Goal: Task Accomplishment & Management: Manage account settings

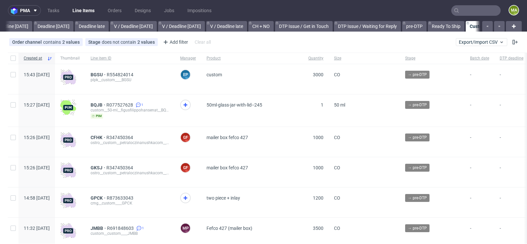
scroll to position [0, 744]
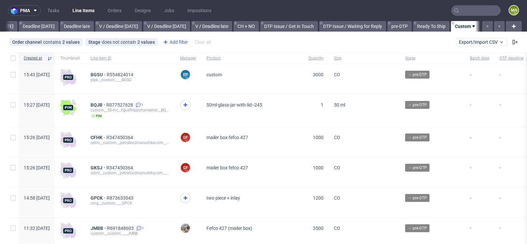
click at [178, 44] on div "Add filter" at bounding box center [174, 42] width 29 height 11
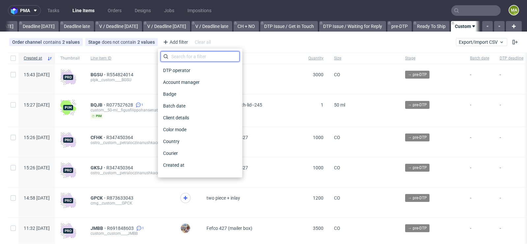
click at [178, 56] on input "text" at bounding box center [199, 56] width 79 height 11
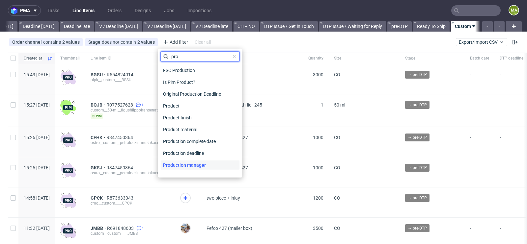
type input "pro"
click at [179, 165] on span "Production manager" at bounding box center [184, 165] width 48 height 9
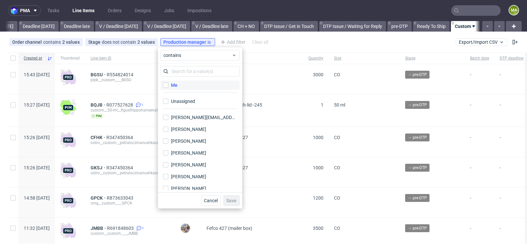
click at [185, 82] on label "Me" at bounding box center [199, 85] width 79 height 9
click at [168, 83] on input "Me" at bounding box center [165, 85] width 5 height 5
checkbox input "true"
click at [234, 204] on button "Save" at bounding box center [231, 201] width 16 height 11
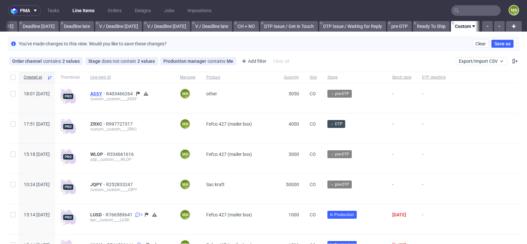
click at [106, 93] on span "ASSY" at bounding box center [98, 93] width 16 height 5
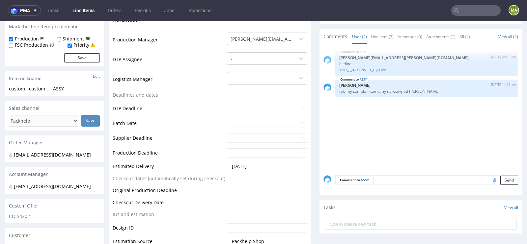
scroll to position [198, 0]
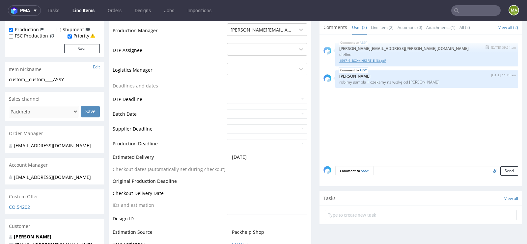
click at [355, 59] on link "1597_6_BOX+INSERT_E (6).pdf" at bounding box center [426, 60] width 175 height 5
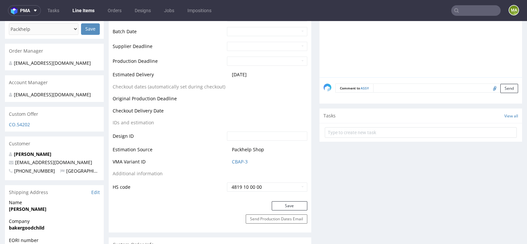
scroll to position [293, 0]
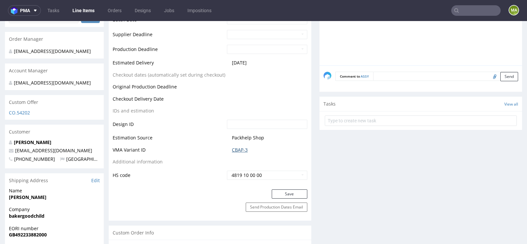
click at [238, 150] on link "CBAP-3" at bounding box center [240, 150] width 16 height 7
click at [239, 144] on td "Packhelp Shop" at bounding box center [266, 140] width 82 height 12
click at [238, 147] on link "CBAP-3" at bounding box center [240, 150] width 16 height 7
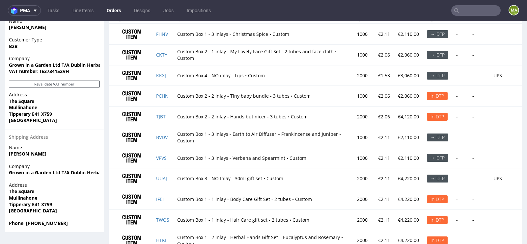
scroll to position [441, 0]
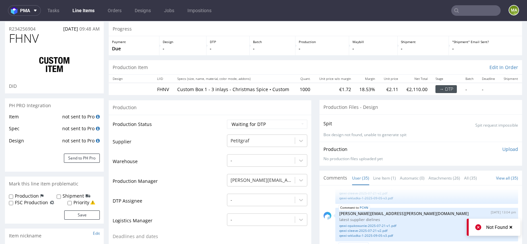
scroll to position [35, 0]
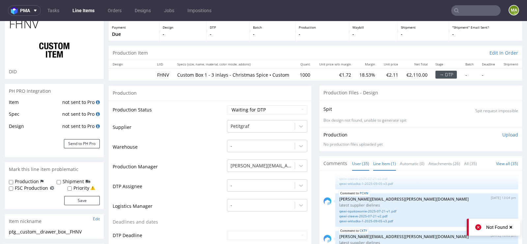
click at [383, 170] on link "Line Item (1)" at bounding box center [384, 164] width 23 height 14
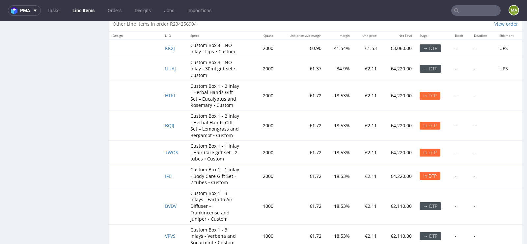
scroll to position [1367, 0]
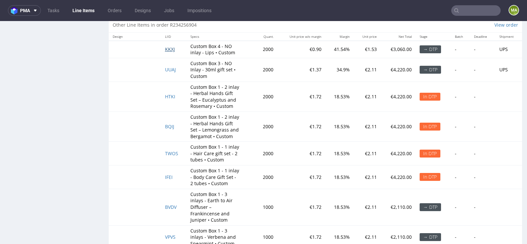
click at [171, 52] on span "KKXJ" at bounding box center [170, 49] width 10 height 6
click at [166, 71] on span "UUAJ" at bounding box center [170, 69] width 11 height 6
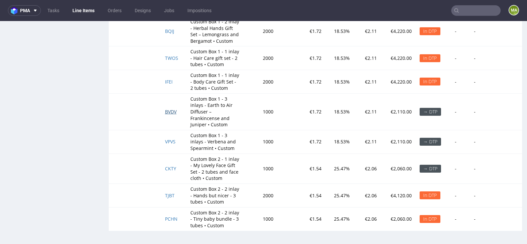
click at [172, 113] on span "BVDV" at bounding box center [171, 112] width 12 height 6
click at [172, 144] on span "VPVS" at bounding box center [170, 142] width 11 height 6
click at [171, 166] on td "CKTY" at bounding box center [173, 169] width 25 height 30
click at [169, 169] on span "CKTY" at bounding box center [170, 169] width 11 height 6
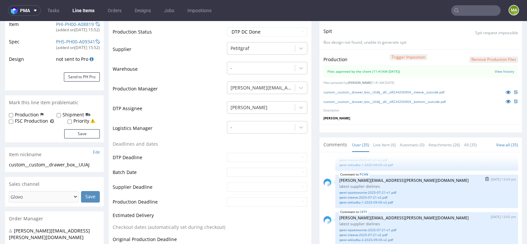
scroll to position [155, 0]
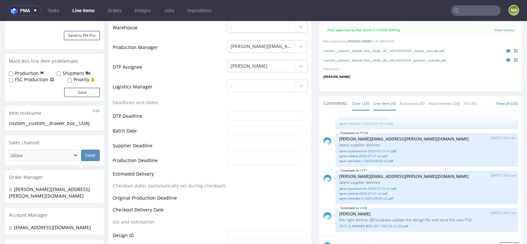
click at [380, 107] on link "Line Item (6)" at bounding box center [384, 103] width 23 height 14
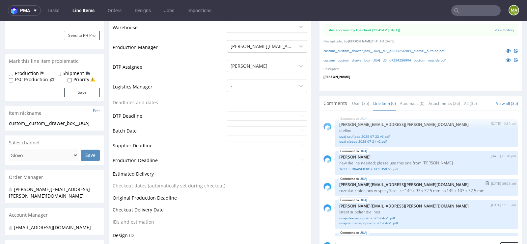
scroll to position [47, 0]
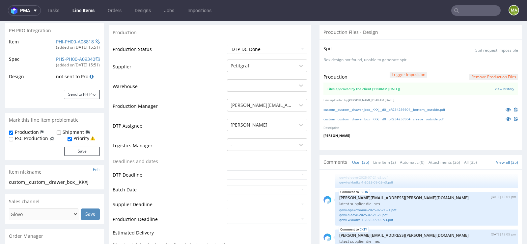
scroll to position [101, 0]
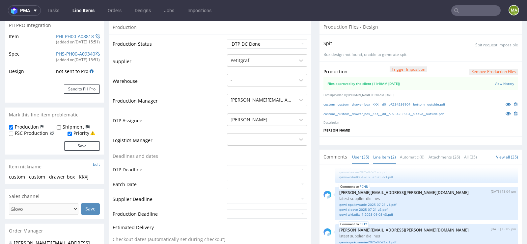
click at [386, 155] on link "Line Item (2)" at bounding box center [384, 157] width 23 height 14
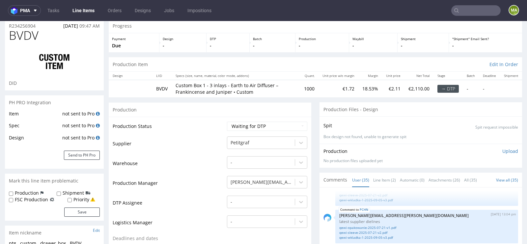
scroll to position [76, 0]
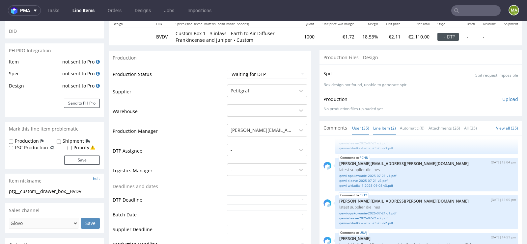
click at [383, 127] on link "Line Item (2)" at bounding box center [384, 128] width 23 height 14
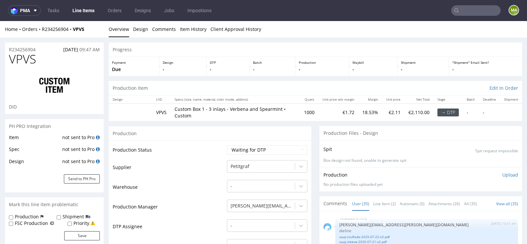
scroll to position [972, 0]
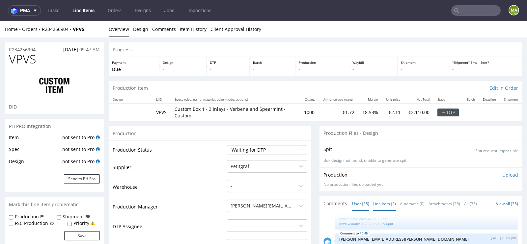
click at [383, 202] on link "Line Item (2)" at bounding box center [384, 204] width 23 height 14
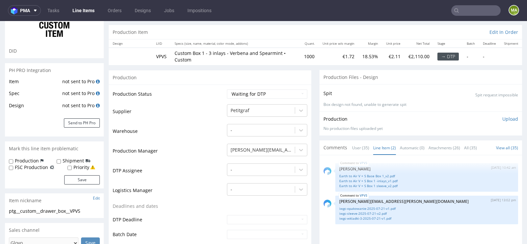
scroll to position [62, 0]
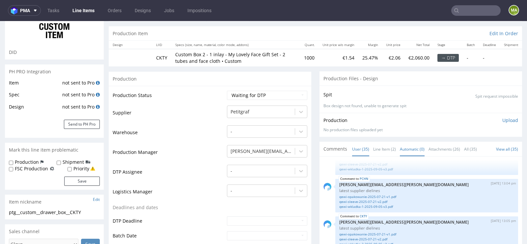
scroll to position [69, 0]
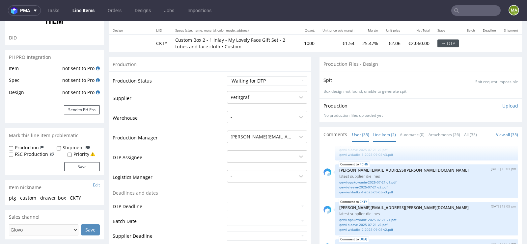
click at [381, 135] on link "Line Item (2)" at bounding box center [384, 135] width 23 height 14
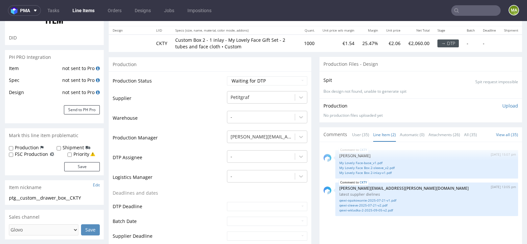
scroll to position [0, 0]
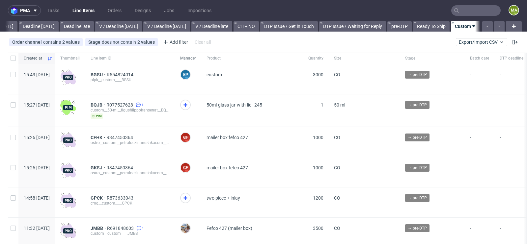
scroll to position [0, 744]
click at [176, 38] on div "Add filter" at bounding box center [174, 42] width 29 height 11
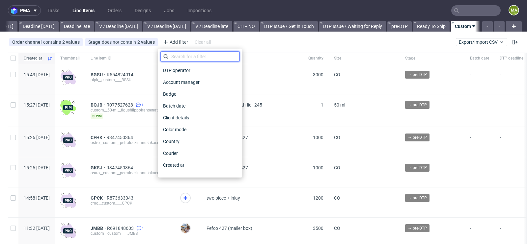
click at [177, 52] on input "text" at bounding box center [199, 56] width 79 height 11
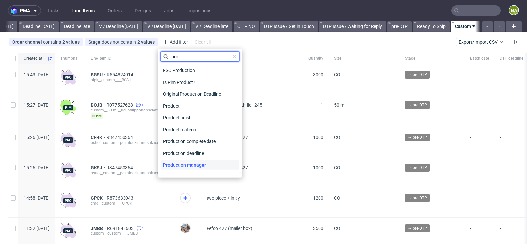
type input "pro"
click at [187, 163] on span "Production manager" at bounding box center [184, 165] width 48 height 9
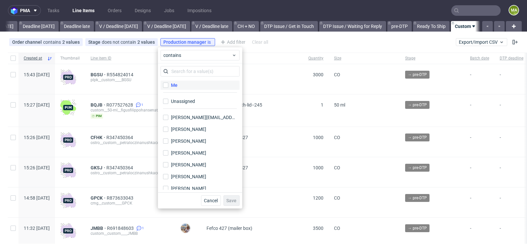
click at [173, 86] on div "Me" at bounding box center [174, 85] width 7 height 7
click at [168, 86] on input "Me" at bounding box center [165, 85] width 5 height 5
checkbox input "true"
click at [230, 198] on span "Save" at bounding box center [231, 200] width 10 height 5
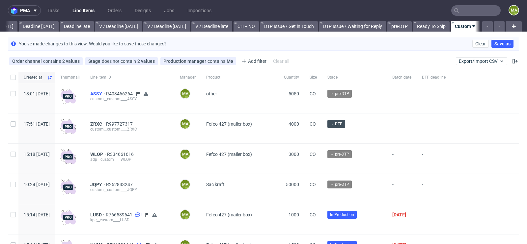
click at [106, 93] on span "ASSY" at bounding box center [98, 93] width 16 height 5
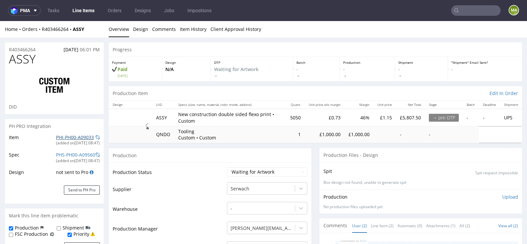
click at [69, 139] on link "PHI-PH00-A09033" at bounding box center [75, 137] width 38 height 6
click at [67, 137] on link "PHI-PH00-A09033" at bounding box center [75, 137] width 38 height 6
click at [476, 8] on input "text" at bounding box center [475, 10] width 49 height 11
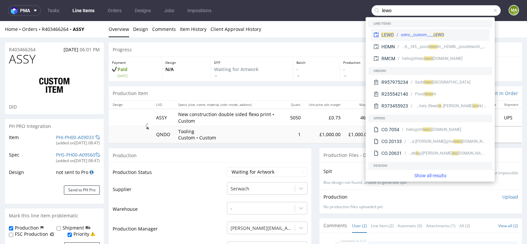
type input "lewo"
click at [415, 32] on div "LEWO ostro__custom____ LEWO" at bounding box center [430, 35] width 118 height 12
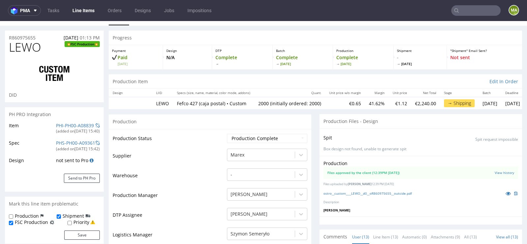
scroll to position [15, 0]
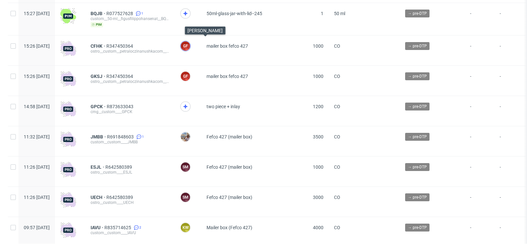
scroll to position [93, 0]
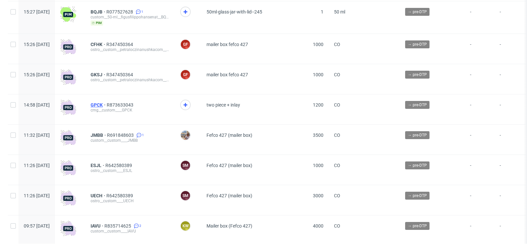
click at [107, 107] on span "GPCK" at bounding box center [99, 104] width 16 height 5
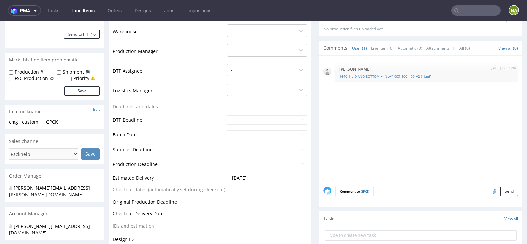
scroll to position [156, 0]
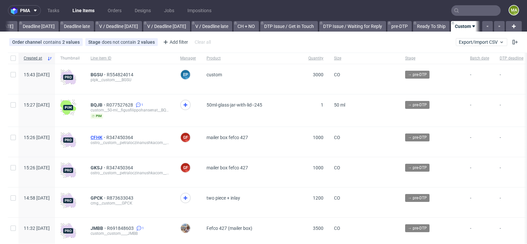
click at [106, 137] on span "CFHK" at bounding box center [99, 137] width 16 height 5
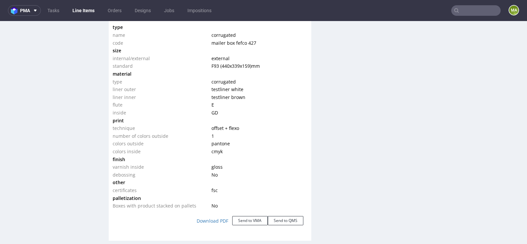
scroll to position [652, 0]
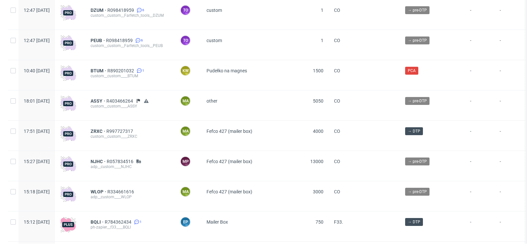
scroll to position [1395, 0]
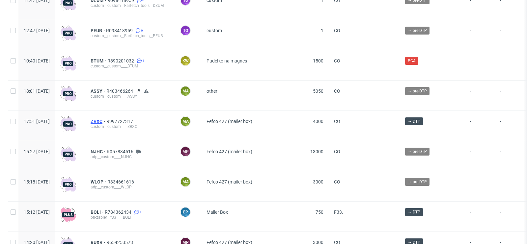
click at [106, 121] on span "ZRXC" at bounding box center [99, 121] width 16 height 5
click at [106, 89] on span "ASSY" at bounding box center [99, 91] width 16 height 5
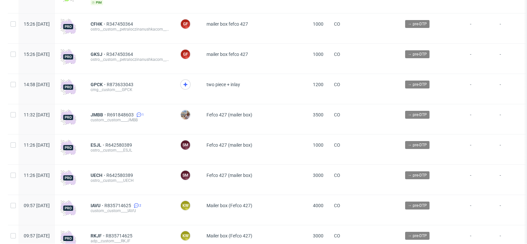
scroll to position [0, 0]
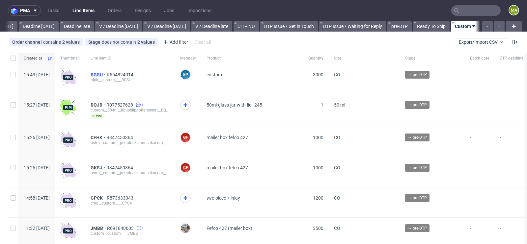
click at [107, 72] on span "BGSU" at bounding box center [99, 74] width 16 height 5
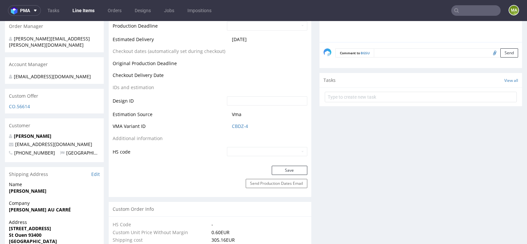
scroll to position [294, 0]
click at [234, 126] on link "CBDZ-4" at bounding box center [240, 127] width 16 height 7
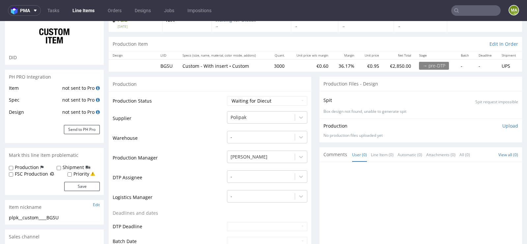
scroll to position [0, 0]
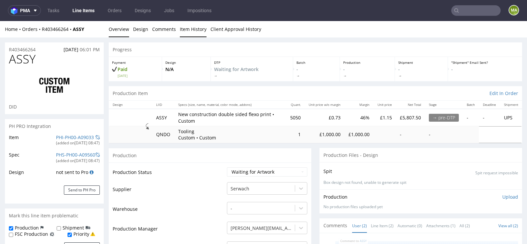
click at [186, 29] on link "Item History" at bounding box center [193, 29] width 27 height 16
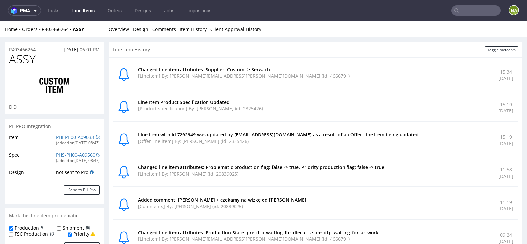
click at [118, 30] on link "Overview" at bounding box center [119, 29] width 20 height 16
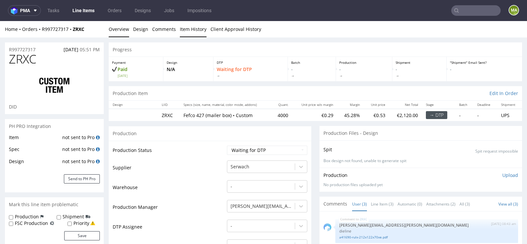
click at [184, 27] on link "Item History" at bounding box center [193, 29] width 27 height 16
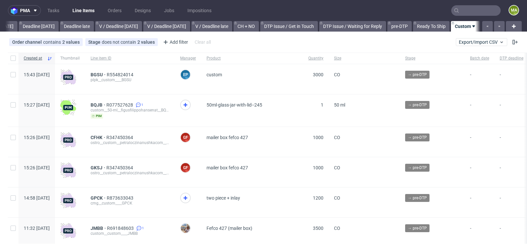
scroll to position [0, 744]
click at [106, 137] on span "CFHK" at bounding box center [99, 137] width 16 height 5
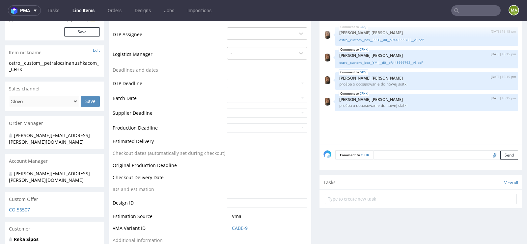
scroll to position [145, 0]
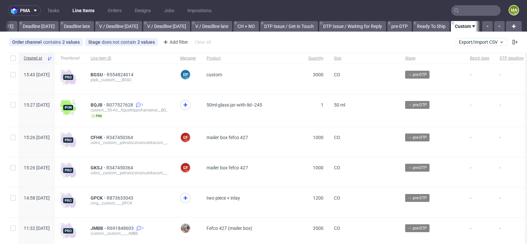
scroll to position [0, 744]
click at [134, 137] on span "R347450364" at bounding box center [120, 137] width 28 height 5
click at [135, 74] on span "R554824014" at bounding box center [121, 74] width 28 height 5
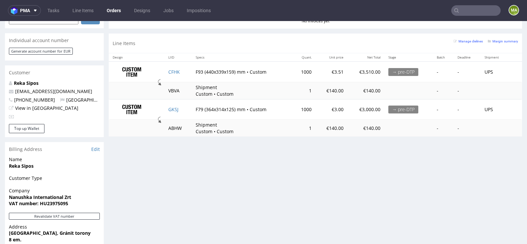
scroll to position [303, 0]
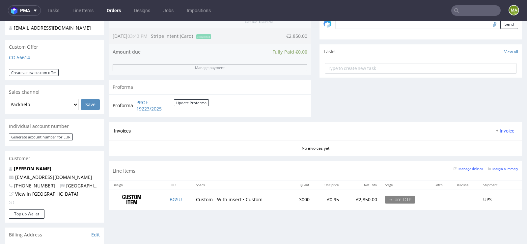
scroll to position [225, 0]
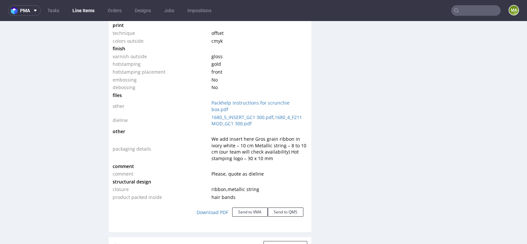
scroll to position [735, 0]
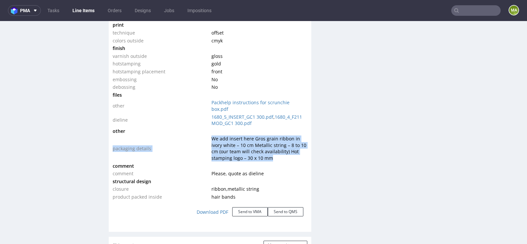
drag, startPoint x: 273, startPoint y: 149, endPoint x: 208, endPoint y: 132, distance: 66.6
click at [208, 135] on tr "packaging details We add insert here Gros grain ribbon in ivory white – 10 cm M…" at bounding box center [210, 148] width 195 height 27
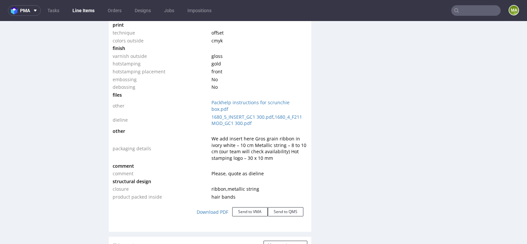
click at [221, 136] on span "We add insert here Gros grain ribbon in ivory white – 10 cm Metallic string – 8…" at bounding box center [258, 149] width 95 height 26
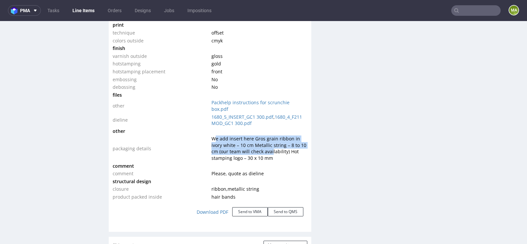
drag, startPoint x: 270, startPoint y: 147, endPoint x: 213, endPoint y: 133, distance: 58.9
click at [213, 135] on td "We add insert here Gros grain ribbon in ivory white – 10 cm Metallic string – 8…" at bounding box center [258, 148] width 97 height 27
drag, startPoint x: 271, startPoint y: 151, endPoint x: 210, endPoint y: 134, distance: 63.2
click at [210, 135] on td "We add insert here Gros grain ribbon in ivory white – 10 cm Metallic string – 8…" at bounding box center [258, 148] width 97 height 27
copy span "We add insert here Gros grain ribbon in ivory white – 10 cm Metallic string – 8…"
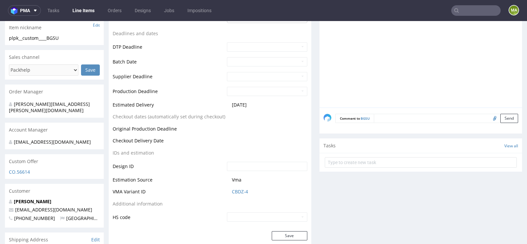
scroll to position [222, 0]
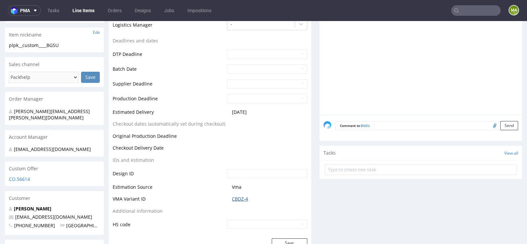
click at [242, 201] on link "CBDZ-4" at bounding box center [240, 199] width 16 height 7
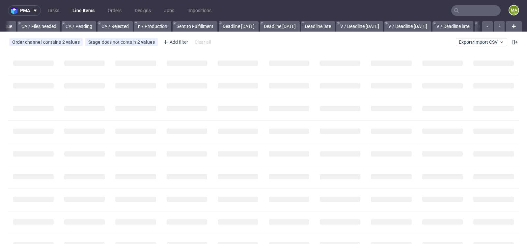
click at [468, 10] on input "text" at bounding box center [475, 10] width 49 height 11
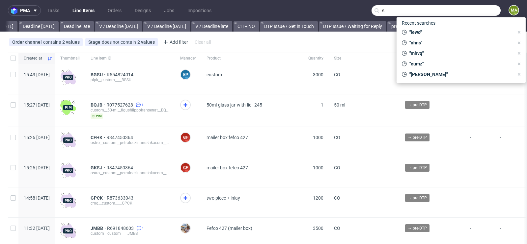
scroll to position [0, 744]
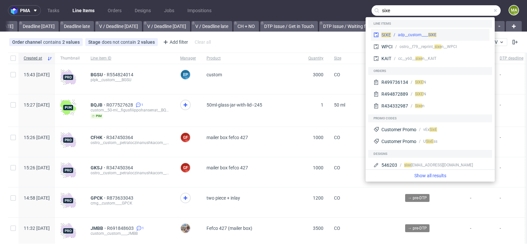
type input "sixe"
click at [419, 38] on div "adp__custom____ SIXE" at bounding box center [417, 35] width 39 height 6
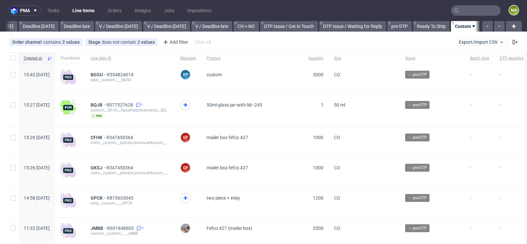
scroll to position [0, 744]
click at [471, 14] on input "text" at bounding box center [475, 10] width 49 height 11
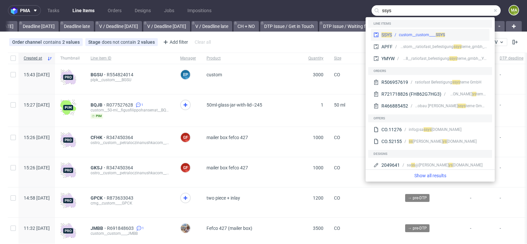
type input "ssys"
click at [416, 39] on div "SSYS custom__custom____ SSYS" at bounding box center [430, 35] width 118 height 12
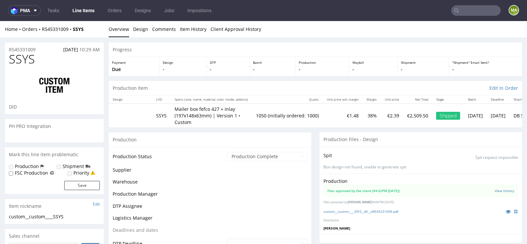
scroll to position [146, 0]
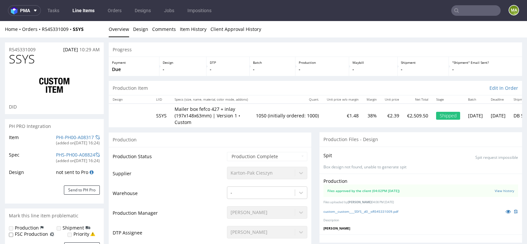
select select "in_progress"
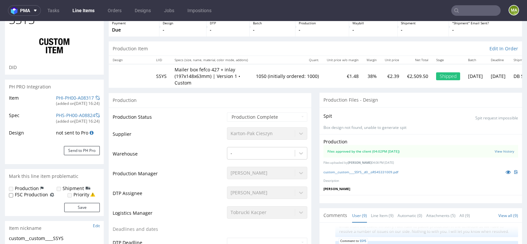
scroll to position [0, 0]
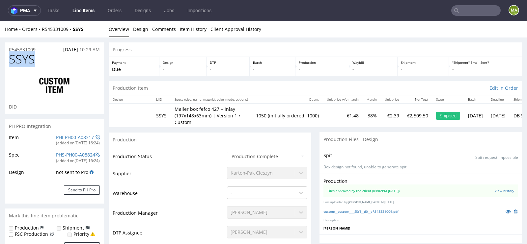
drag, startPoint x: 42, startPoint y: 61, endPoint x: 0, endPoint y: 61, distance: 42.5
copy span "SSYS"
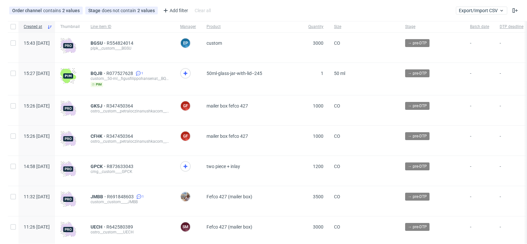
scroll to position [32, 0]
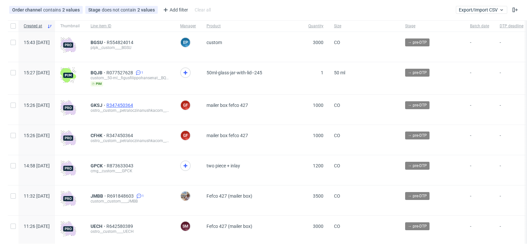
click at [134, 104] on span "R347450364" at bounding box center [120, 105] width 28 height 5
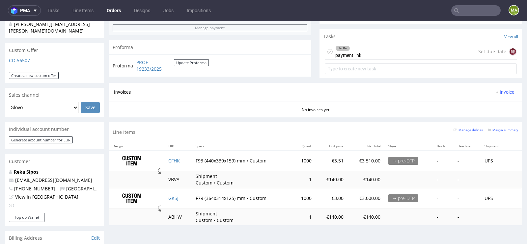
scroll to position [350, 0]
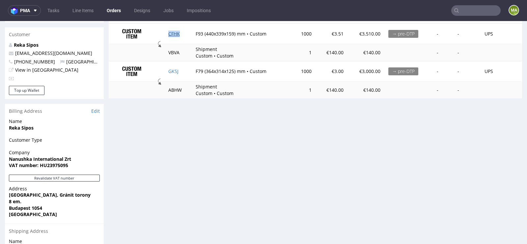
click at [175, 34] on link "CFHK" at bounding box center [174, 34] width 12 height 6
click at [172, 68] on link "GKSJ" at bounding box center [173, 71] width 10 height 6
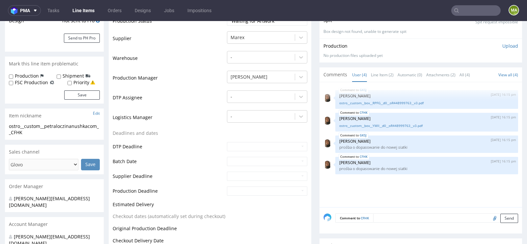
scroll to position [117, 0]
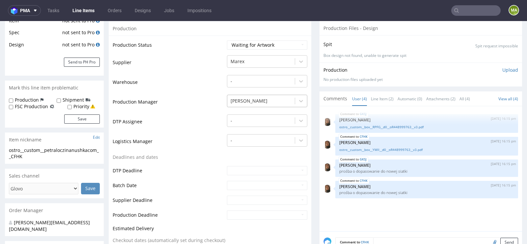
click at [244, 100] on div at bounding box center [260, 101] width 61 height 8
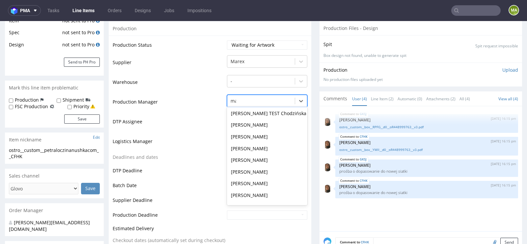
scroll to position [0, 0]
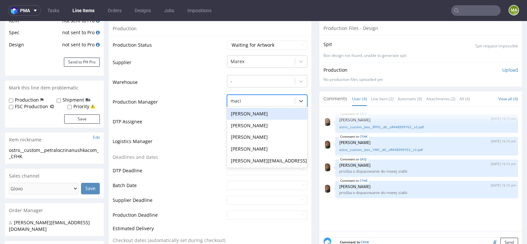
type input "macie"
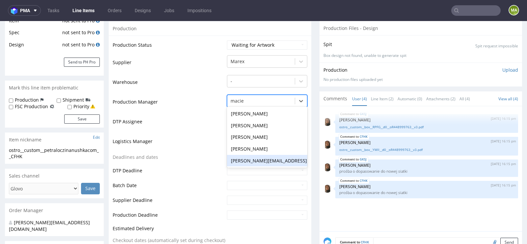
click at [244, 158] on div "[PERSON_NAME][EMAIL_ADDRESS][DOMAIN_NAME]" at bounding box center [267, 161] width 80 height 12
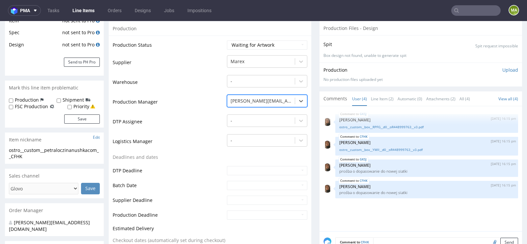
click at [193, 168] on td "DTP Deadline" at bounding box center [169, 173] width 113 height 15
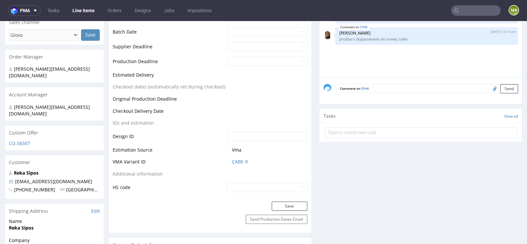
scroll to position [352, 0]
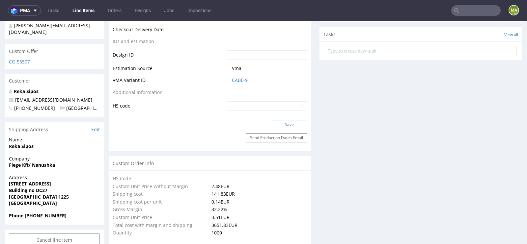
click at [276, 126] on button "Save" at bounding box center [290, 124] width 36 height 9
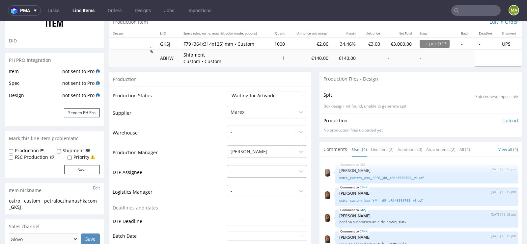
scroll to position [101, 0]
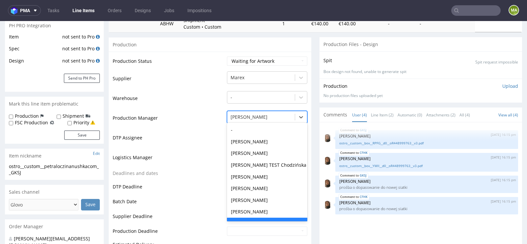
click at [250, 119] on div at bounding box center [260, 117] width 61 height 8
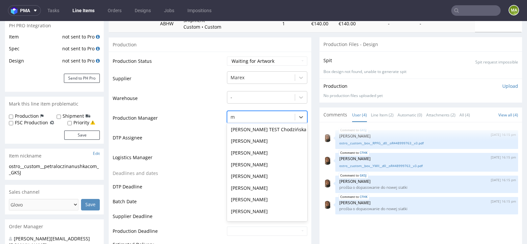
scroll to position [0, 0]
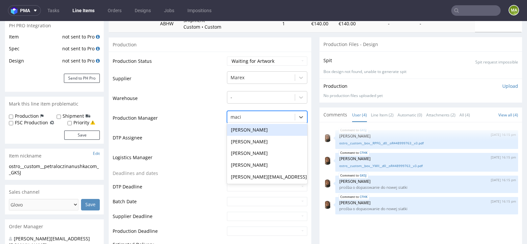
type input "[PERSON_NAME]"
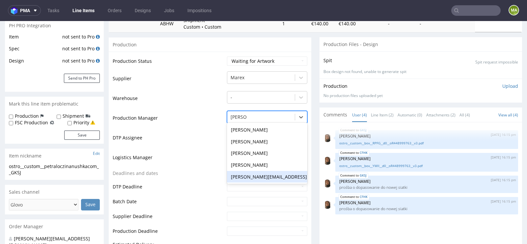
click at [251, 177] on div "[PERSON_NAME][EMAIL_ADDRESS][PERSON_NAME][DOMAIN_NAME]" at bounding box center [267, 177] width 80 height 12
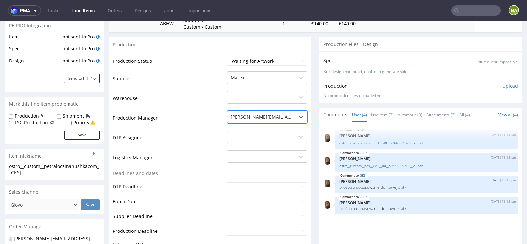
click at [192, 178] on td "Deadlines and dates" at bounding box center [169, 176] width 113 height 12
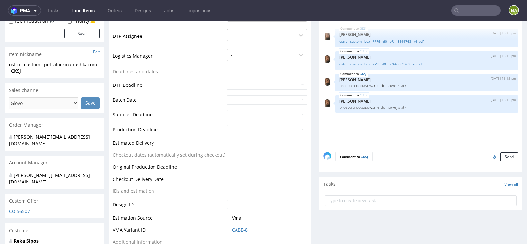
scroll to position [272, 0]
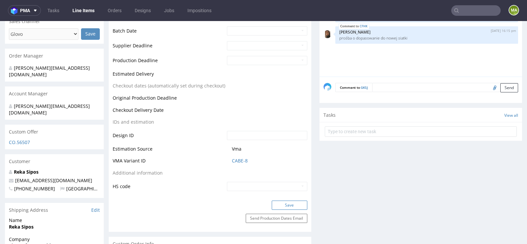
click at [274, 208] on button "Save" at bounding box center [290, 205] width 36 height 9
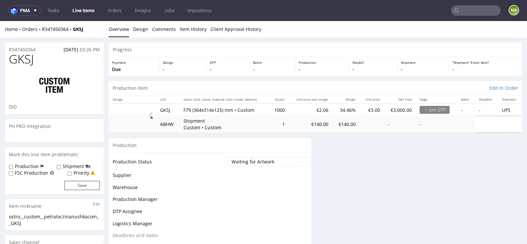
scroll to position [217, 0]
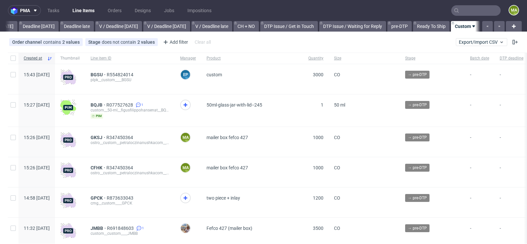
scroll to position [0, 744]
click at [107, 74] on span "BGSU" at bounding box center [99, 74] width 16 height 5
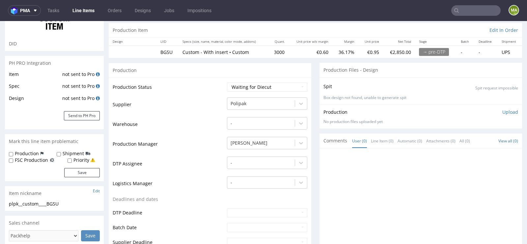
scroll to position [69, 0]
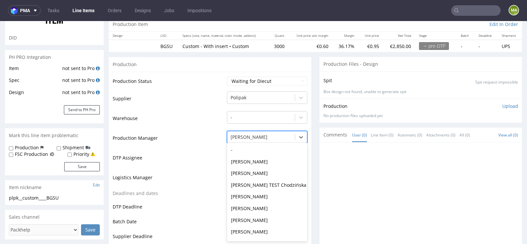
click at [244, 139] on div at bounding box center [260, 137] width 61 height 8
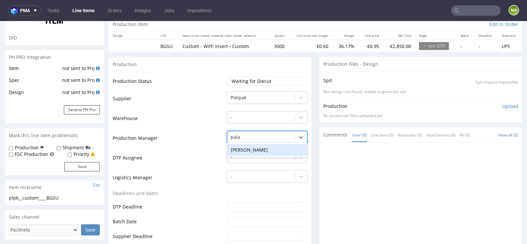
type input "palas"
click at [237, 150] on div "[PERSON_NAME]" at bounding box center [267, 150] width 80 height 12
click at [208, 170] on td "Logistics Manager" at bounding box center [169, 180] width 113 height 20
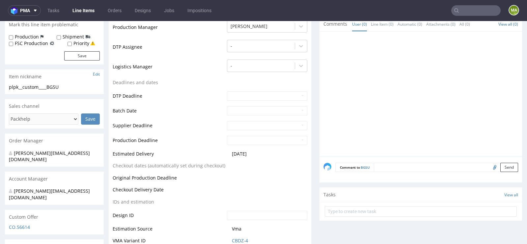
scroll to position [278, 0]
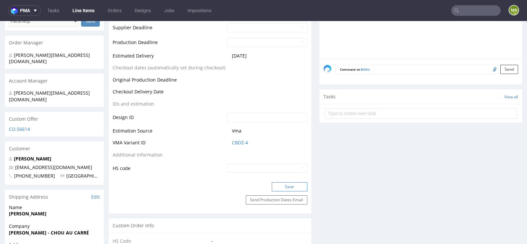
click at [283, 188] on button "Save" at bounding box center [290, 186] width 36 height 9
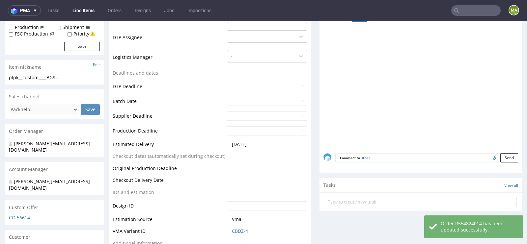
scroll to position [0, 0]
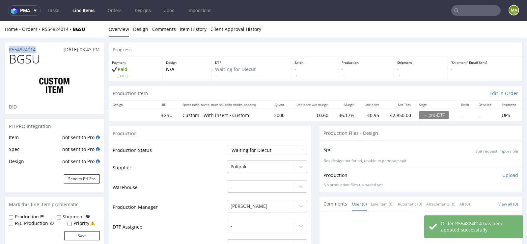
drag, startPoint x: 40, startPoint y: 49, endPoint x: 0, endPoint y: 49, distance: 40.2
copy p "R554824014"
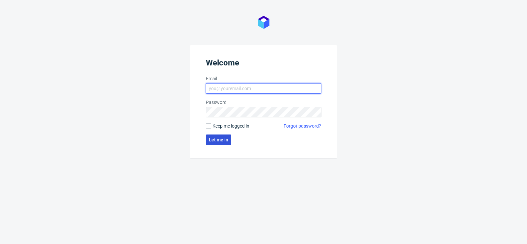
type input "[PERSON_NAME][EMAIL_ADDRESS][PERSON_NAME][DOMAIN_NAME]"
click at [215, 141] on span "Let me in" at bounding box center [218, 140] width 19 height 5
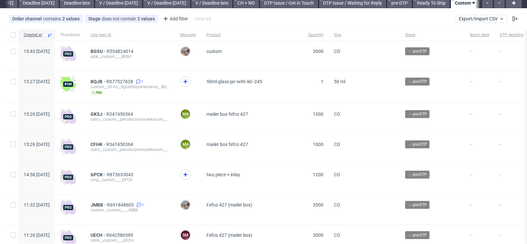
scroll to position [40, 0]
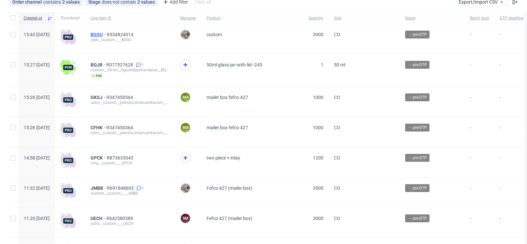
click at [107, 35] on span "BGSU" at bounding box center [99, 34] width 16 height 5
click at [107, 158] on span "GPCK" at bounding box center [99, 157] width 16 height 5
click at [142, 93] on div "GKSJ R347450364 ostro__custom__petraloczinanushkacom__GKSJ" at bounding box center [130, 102] width 90 height 30
click at [134, 95] on span "R347450364" at bounding box center [120, 97] width 28 height 5
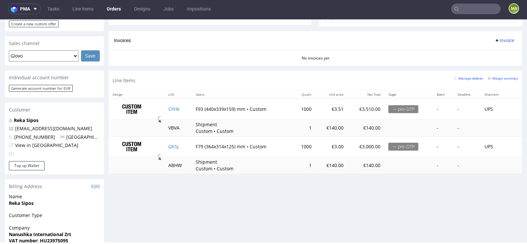
scroll to position [280, 0]
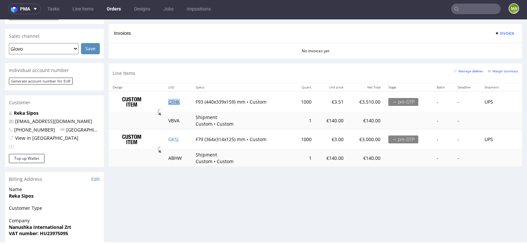
click at [174, 101] on link "CFHK" at bounding box center [174, 102] width 12 height 6
click at [171, 137] on link "GKSJ" at bounding box center [173, 139] width 10 height 6
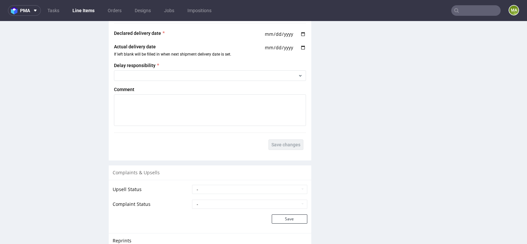
scroll to position [1254, 0]
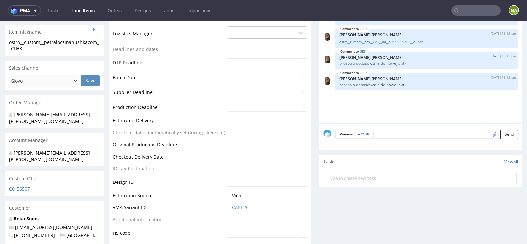
scroll to position [236, 0]
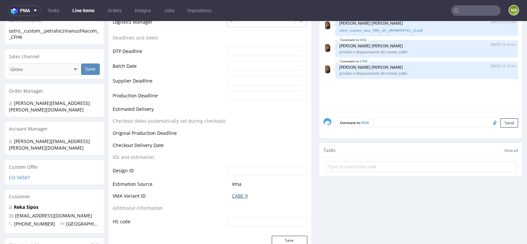
click at [239, 193] on link "CABE-9" at bounding box center [240, 196] width 16 height 7
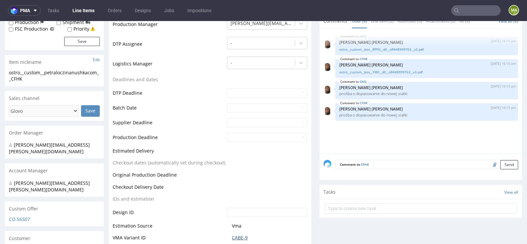
scroll to position [154, 0]
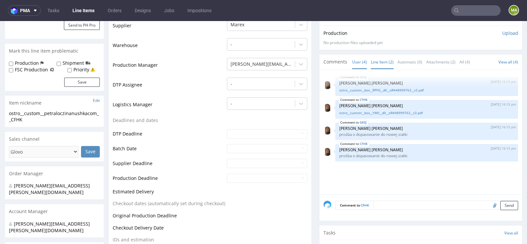
click at [380, 61] on link "Line Item (2)" at bounding box center [382, 62] width 23 height 14
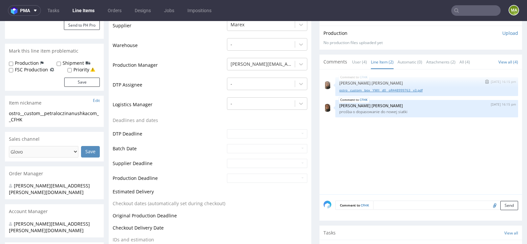
click at [369, 89] on link "ostro__custom__box__YMII__d0__oR448999763__v3.pdf" at bounding box center [426, 90] width 175 height 5
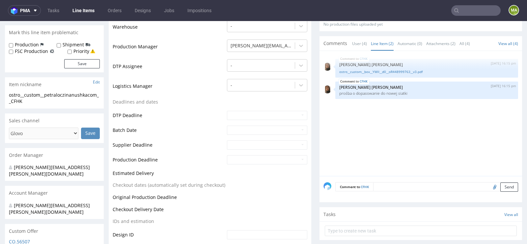
scroll to position [174, 0]
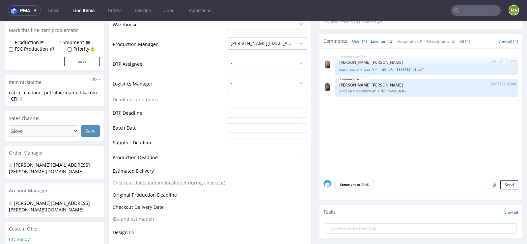
click at [359, 39] on link "User (4)" at bounding box center [359, 41] width 15 height 14
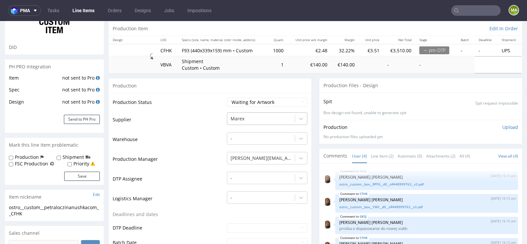
scroll to position [78, 0]
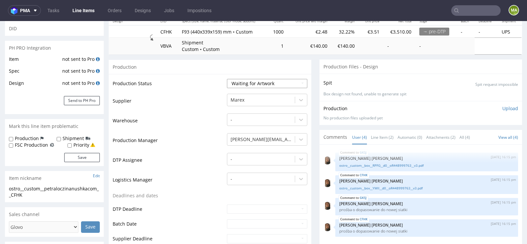
click at [251, 84] on select "Waiting for Artwork Waiting for Diecut Waiting for Mockup Waiting for DTP Waiti…" at bounding box center [267, 83] width 80 height 9
select select "pre_dtp_waiting_for_diecut"
click at [227, 79] on select "Waiting for Artwork Waiting for Diecut Waiting for Mockup Waiting for DTP Waiti…" at bounding box center [267, 83] width 80 height 9
click at [206, 127] on td "Warehouse" at bounding box center [169, 123] width 113 height 20
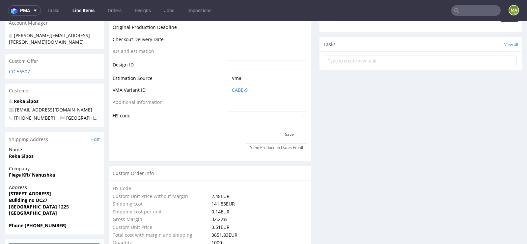
scroll to position [360, 0]
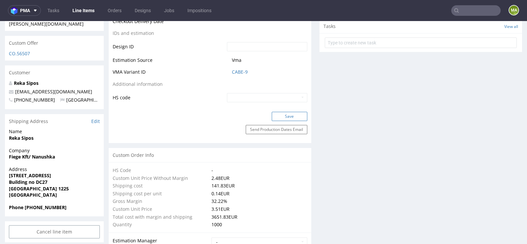
click at [283, 112] on button "Save" at bounding box center [290, 116] width 36 height 9
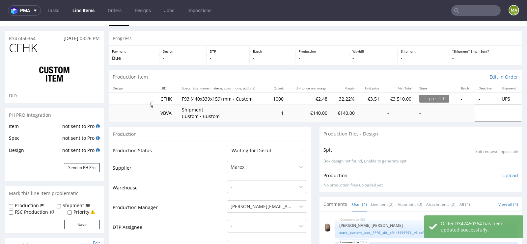
scroll to position [0, 0]
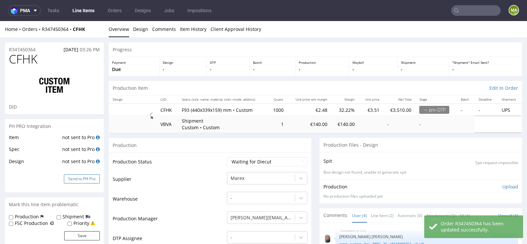
click at [79, 176] on button "Send to PH Pro" at bounding box center [82, 178] width 36 height 9
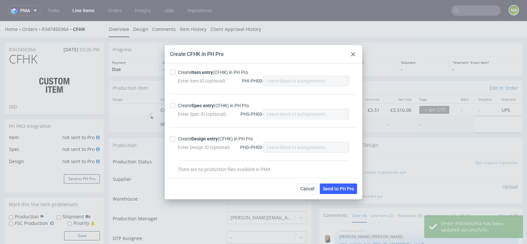
click at [201, 74] on strong "Item entry" at bounding box center [201, 72] width 21 height 5
click at [175, 74] on input "Create Item entry (CFHK) in PH Pro" at bounding box center [172, 72] width 5 height 5
checkbox input "true"
click at [188, 107] on div "Create Spec entry (CFHK) in PH Pro" at bounding box center [213, 105] width 71 height 7
click at [175, 107] on input "Create Spec entry (CFHK) in PH Pro" at bounding box center [172, 105] width 5 height 5
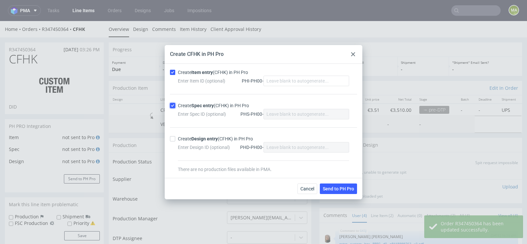
checkbox input "true"
click at [336, 188] on span "Send to PH Pro" at bounding box center [338, 189] width 31 height 5
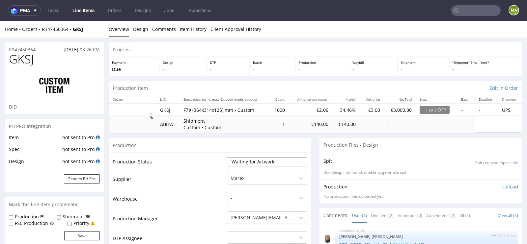
click at [246, 163] on select "Waiting for Artwork Waiting for Diecut Waiting for Mockup Waiting for DTP Waiti…" at bounding box center [267, 161] width 80 height 9
select select "pre_dtp_waiting_for_diecut"
click at [227, 157] on select "Waiting for Artwork Waiting for Diecut Waiting for Mockup Waiting for DTP Waiti…" at bounding box center [267, 161] width 80 height 9
click at [220, 189] on td "Supplier" at bounding box center [169, 181] width 113 height 20
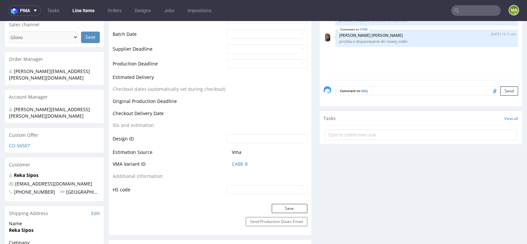
scroll to position [280, 0]
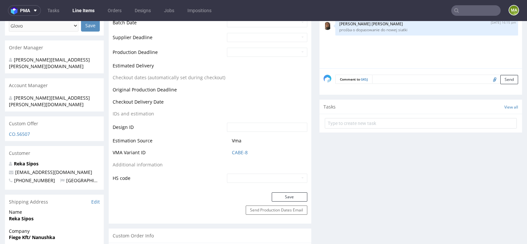
click at [298, 201] on div "Save" at bounding box center [210, 199] width 202 height 13
click at [296, 197] on button "Save" at bounding box center [290, 197] width 36 height 9
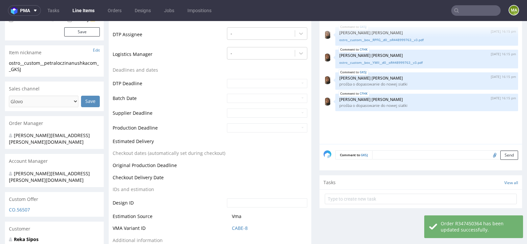
scroll to position [0, 0]
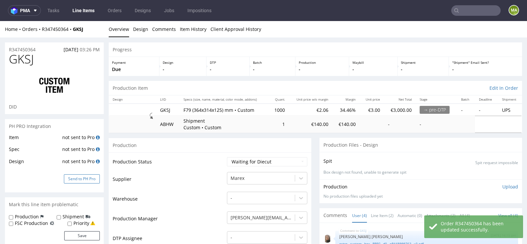
click at [82, 175] on button "Send to PH Pro" at bounding box center [82, 178] width 36 height 9
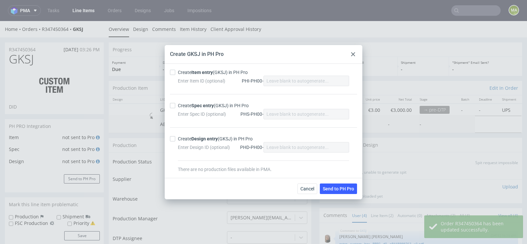
click at [196, 76] on div "Enter Item ID (optional) PHI-PH00-" at bounding box center [263, 81] width 171 height 11
click at [196, 73] on strong "Item entry" at bounding box center [201, 72] width 21 height 5
click at [175, 73] on input "Create Item entry (GKSJ) in PH Pro" at bounding box center [172, 72] width 5 height 5
checkbox input "true"
click at [196, 107] on strong "Spec entry" at bounding box center [202, 105] width 22 height 5
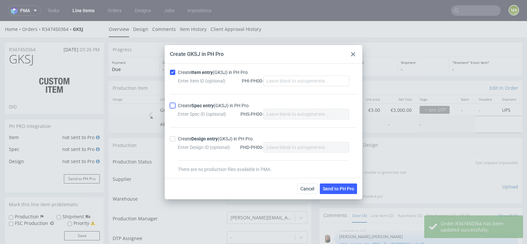
click at [175, 107] on input "Create Spec entry (GKSJ) in PH Pro" at bounding box center [172, 105] width 5 height 5
checkbox input "true"
click at [339, 187] on span "Send to PH Pro" at bounding box center [338, 189] width 31 height 5
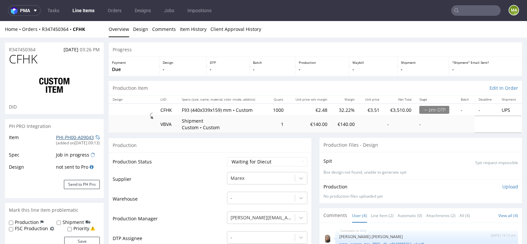
click at [66, 138] on link "PHI-PH00-A09043" at bounding box center [75, 137] width 38 height 6
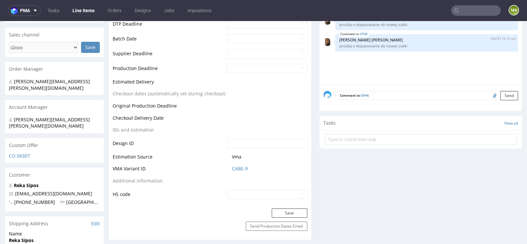
scroll to position [266, 0]
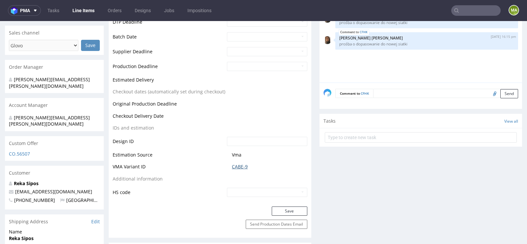
click at [235, 167] on link "CABE-9" at bounding box center [240, 167] width 16 height 7
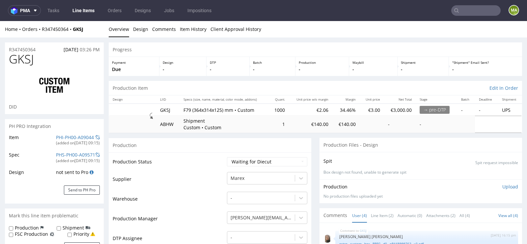
click at [64, 132] on div "PH PRO Integration" at bounding box center [54, 126] width 99 height 14
click at [63, 135] on link "PHI-PH00-A09044" at bounding box center [75, 137] width 38 height 6
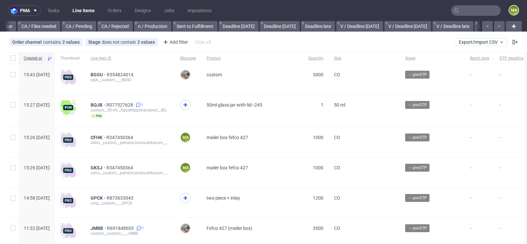
scroll to position [0, 744]
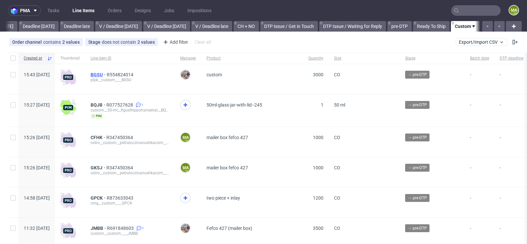
click at [107, 74] on span "BGSU" at bounding box center [99, 74] width 16 height 5
click at [106, 138] on span "CFHK" at bounding box center [99, 137] width 16 height 5
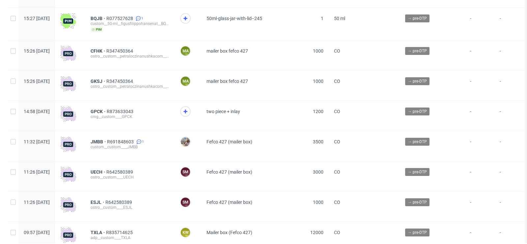
scroll to position [0, 0]
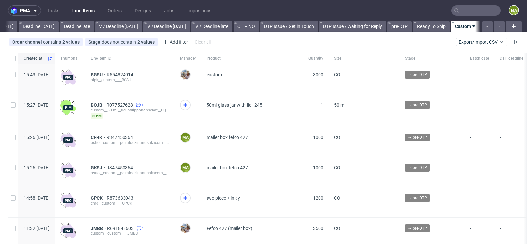
click at [481, 7] on input "text" at bounding box center [475, 10] width 49 height 11
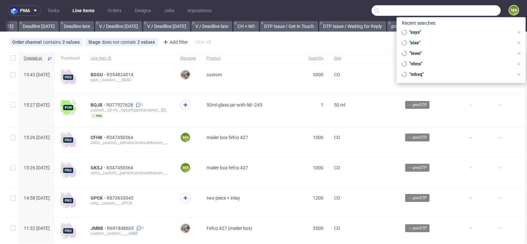
click at [481, 7] on input "text" at bounding box center [435, 10] width 129 height 11
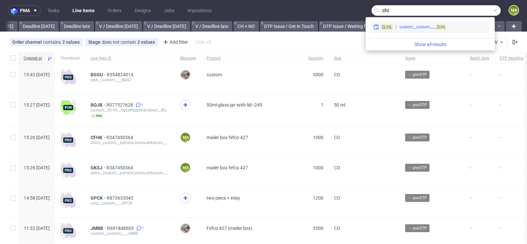
type input "zlhl"
click at [418, 27] on div "custom__custom____ ZLHL" at bounding box center [422, 27] width 46 height 6
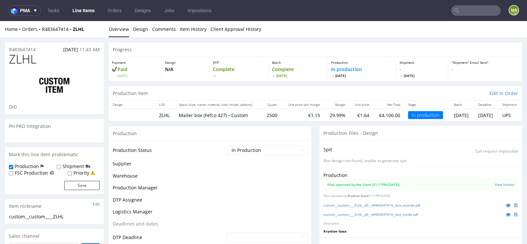
scroll to position [14, 0]
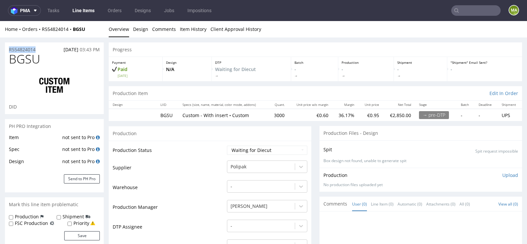
drag, startPoint x: 40, startPoint y: 48, endPoint x: 0, endPoint y: 48, distance: 40.5
copy p "R554824014"
click at [196, 34] on link "Item History" at bounding box center [193, 29] width 27 height 16
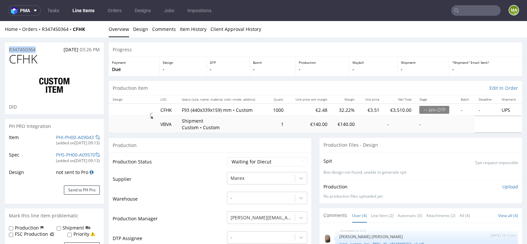
drag, startPoint x: 48, startPoint y: 47, endPoint x: 0, endPoint y: 47, distance: 48.4
copy p "R347450364"
click at [197, 36] on link "Item History" at bounding box center [193, 29] width 27 height 16
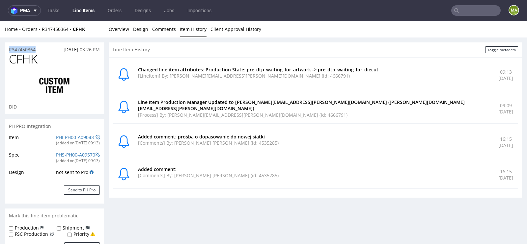
click at [197, 32] on link "Item History" at bounding box center [193, 29] width 27 height 16
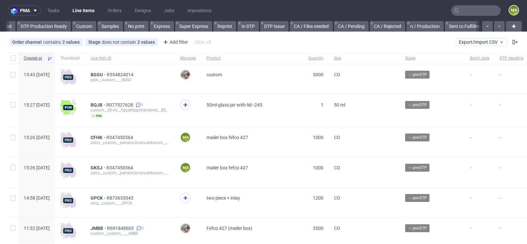
scroll to position [0, 744]
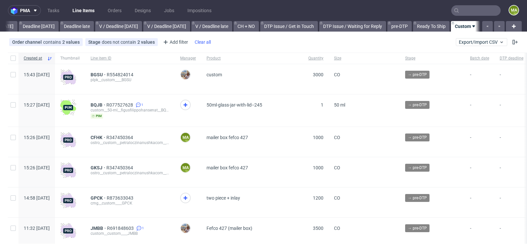
scroll to position [0, 744]
click at [177, 41] on div "Add filter" at bounding box center [174, 42] width 29 height 11
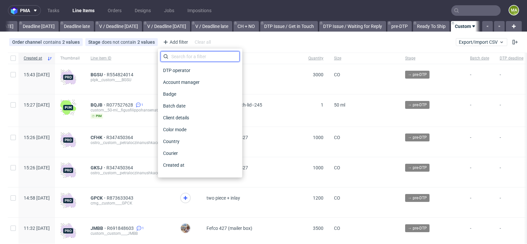
click at [188, 57] on input "text" at bounding box center [199, 56] width 79 height 11
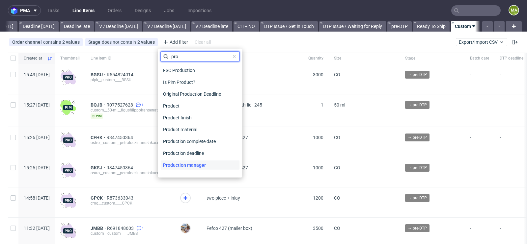
type input "pro"
click at [190, 167] on span "Production manager" at bounding box center [184, 165] width 48 height 9
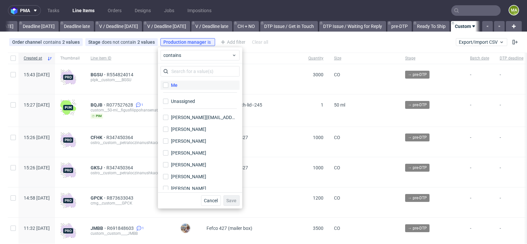
click at [174, 88] on div "Me" at bounding box center [174, 85] width 7 height 7
click at [168, 88] on input "Me" at bounding box center [165, 85] width 5 height 5
checkbox input "true"
click at [234, 198] on span "Save" at bounding box center [231, 200] width 10 height 5
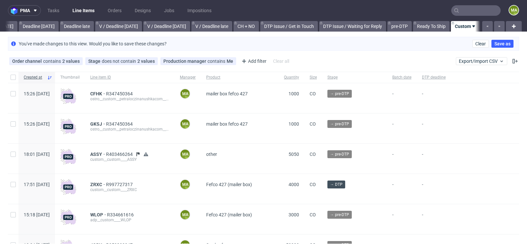
click at [250, 54] on div "Order channel contains 2 values Custom, Plus Stage does not contain 2 values Ca…" at bounding box center [263, 61] width 527 height 16
click at [250, 62] on div "Add filter" at bounding box center [253, 61] width 29 height 11
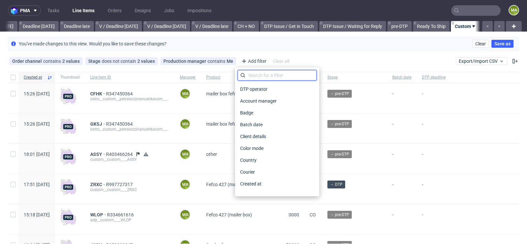
click at [250, 79] on input "text" at bounding box center [276, 75] width 79 height 11
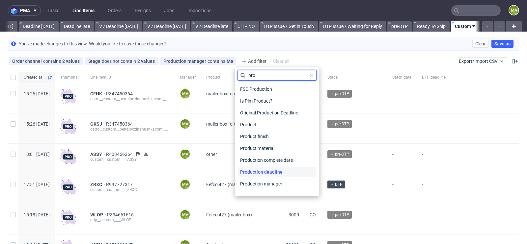
type input "pro"
click at [259, 173] on span "Production deadline" at bounding box center [261, 172] width 48 height 9
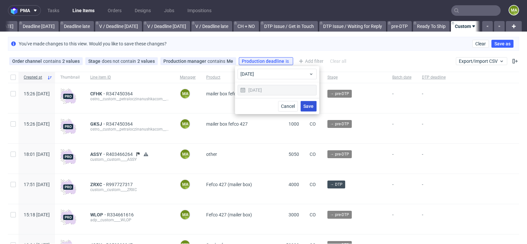
click at [306, 104] on span "Save" at bounding box center [308, 106] width 10 height 5
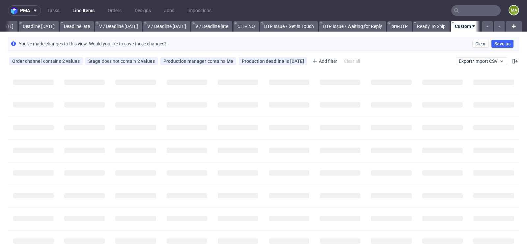
scroll to position [0, 738]
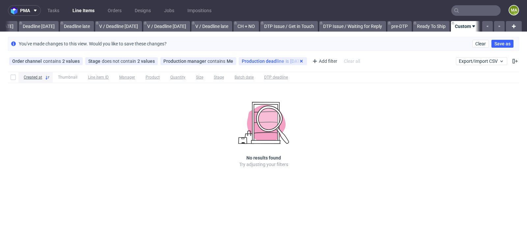
click at [300, 61] on use at bounding box center [301, 61] width 3 height 3
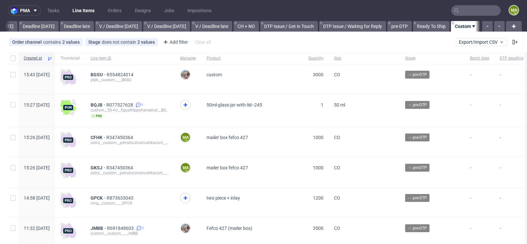
scroll to position [0, 744]
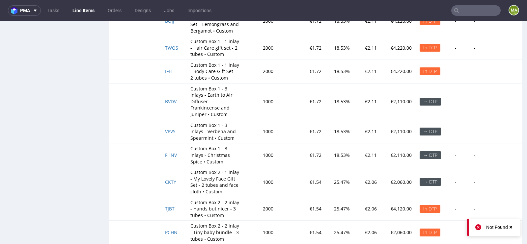
scroll to position [1446, 0]
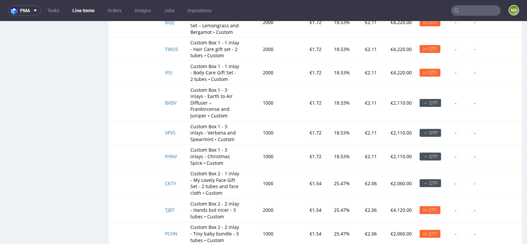
click at [176, 101] on td "BVDV" at bounding box center [173, 103] width 25 height 37
click at [171, 101] on span "BVDV" at bounding box center [171, 103] width 12 height 6
click at [168, 130] on span "VPVS" at bounding box center [170, 133] width 11 height 6
click at [171, 155] on span "FHNV" at bounding box center [171, 156] width 12 height 6
click at [170, 180] on span "CKTY" at bounding box center [170, 183] width 11 height 6
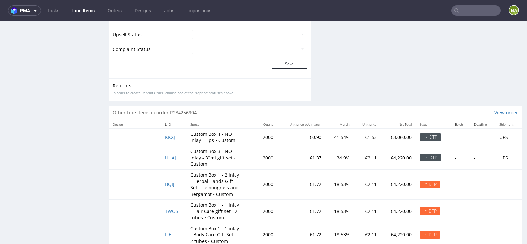
scroll to position [1304, 0]
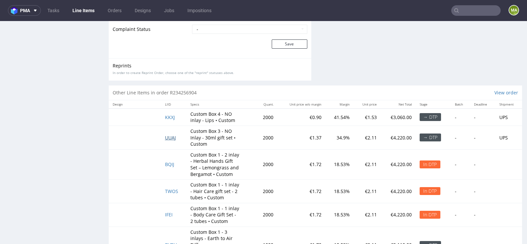
click at [166, 138] on span "UUAJ" at bounding box center [170, 138] width 11 height 6
click at [166, 117] on span "KKXJ" at bounding box center [170, 117] width 10 height 6
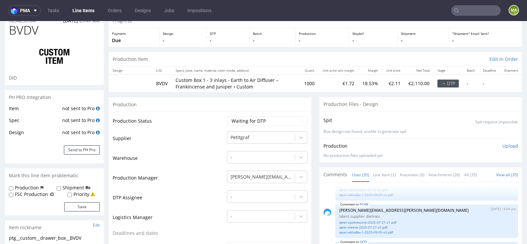
scroll to position [111, 0]
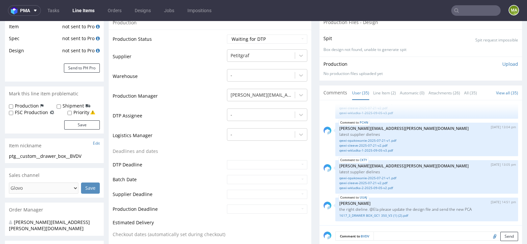
click at [367, 90] on li "User (35)" at bounding box center [362, 93] width 21 height 7
click at [373, 92] on link "Line Item (2)" at bounding box center [384, 93] width 23 height 14
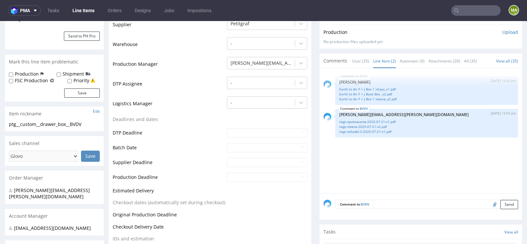
scroll to position [0, 0]
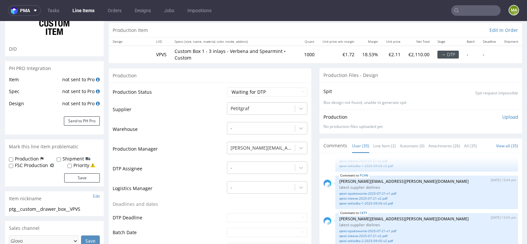
scroll to position [69, 0]
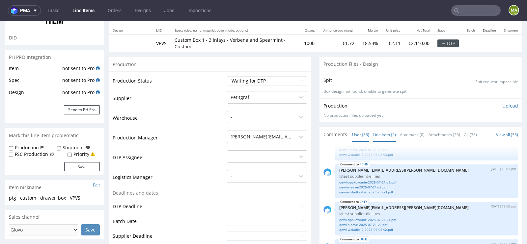
click at [379, 131] on link "Line Item (2)" at bounding box center [384, 135] width 23 height 14
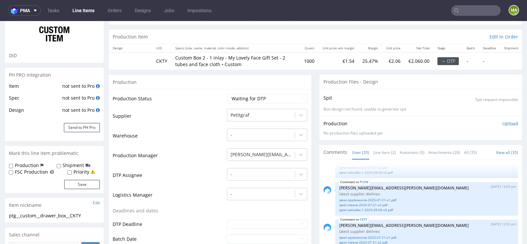
scroll to position [76, 0]
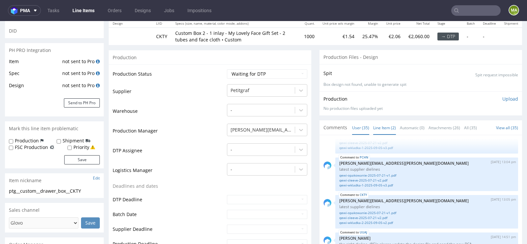
click at [377, 127] on link "Line Item (2)" at bounding box center [384, 128] width 23 height 14
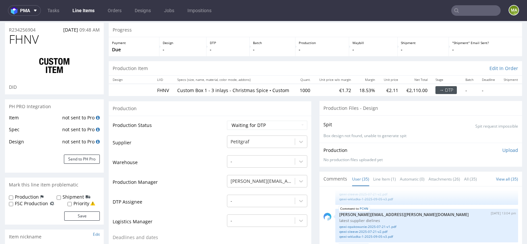
scroll to position [28, 0]
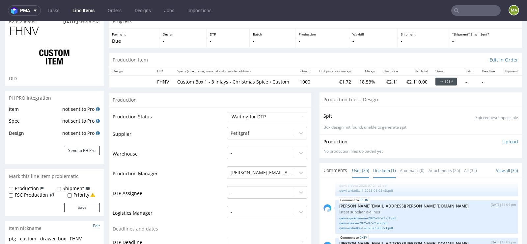
click at [386, 172] on link "Line Item (1)" at bounding box center [384, 171] width 23 height 14
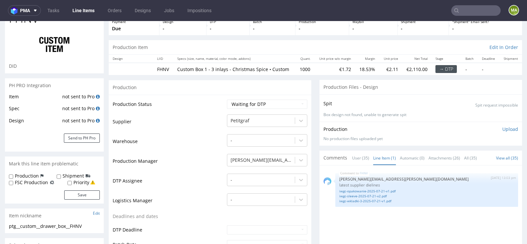
scroll to position [44, 0]
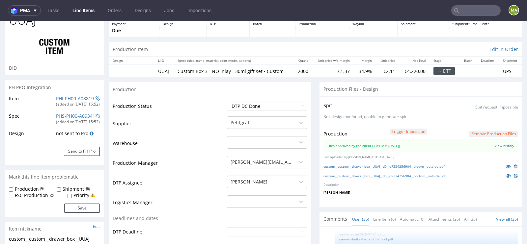
scroll to position [103, 0]
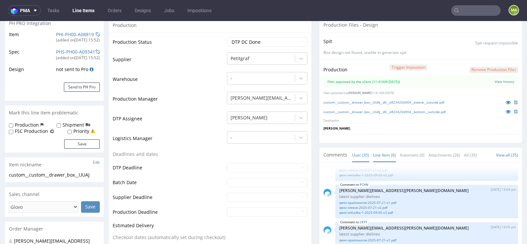
click at [384, 159] on link "Line Item (6)" at bounding box center [384, 155] width 23 height 14
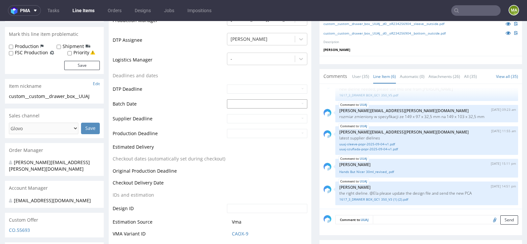
scroll to position [184, 0]
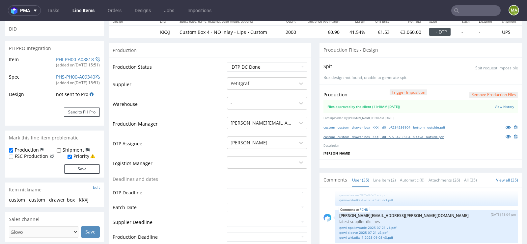
scroll to position [109, 0]
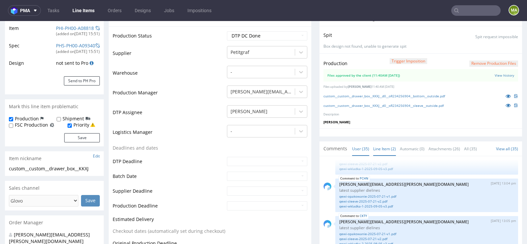
click at [386, 152] on link "Line Item (2)" at bounding box center [384, 149] width 23 height 14
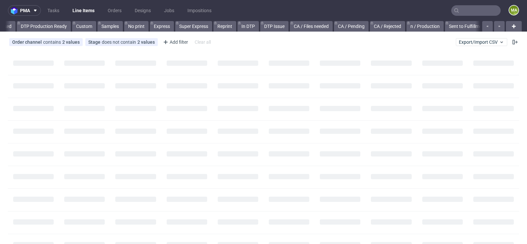
click at [467, 6] on input "text" at bounding box center [475, 10] width 49 height 11
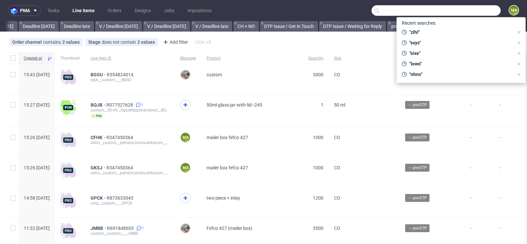
scroll to position [0, 744]
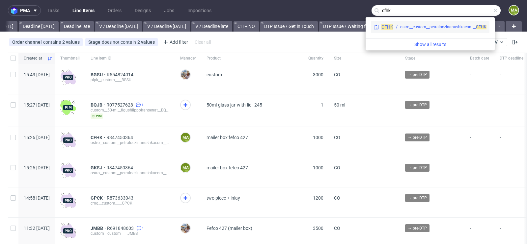
type input "cfhk"
click at [426, 28] on div "ostro__custom__petraloczinanushkacom__ CFHK" at bounding box center [443, 27] width 86 height 6
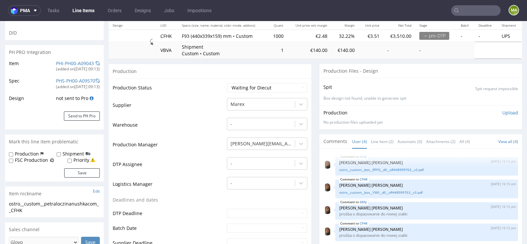
scroll to position [106, 0]
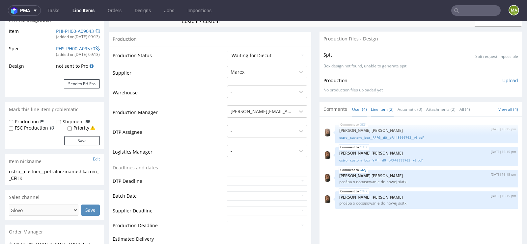
click at [381, 109] on link "Line Item (2)" at bounding box center [382, 109] width 23 height 14
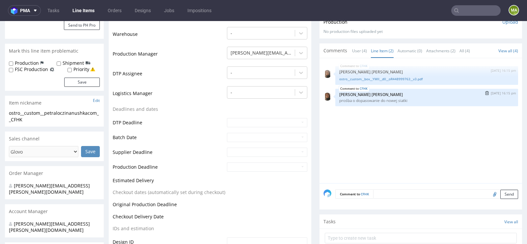
scroll to position [203, 0]
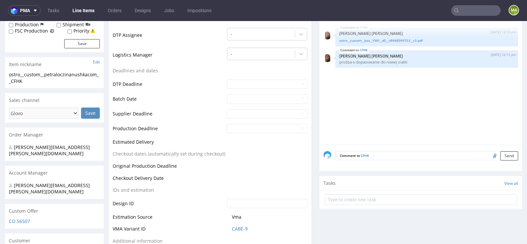
click at [388, 155] on textarea at bounding box center [445, 155] width 145 height 9
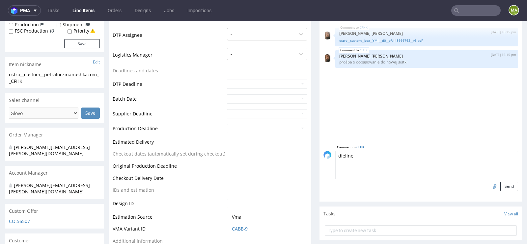
type textarea "dieline"
click at [489, 184] on input "file" at bounding box center [493, 186] width 9 height 9
type input "C:\fakepath\zapakuj-to-f-93-fala-e-15-11-2017.pdf"
click at [501, 185] on button "Send" at bounding box center [509, 186] width 18 height 9
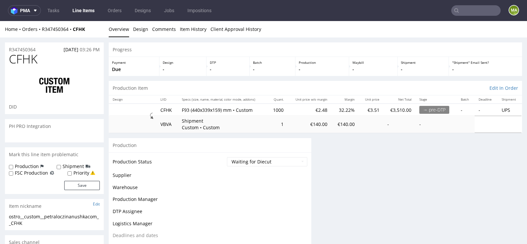
scroll to position [0, 0]
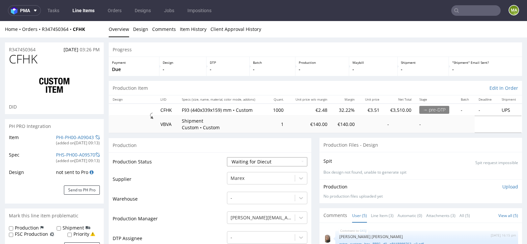
click at [246, 161] on select "Waiting for Artwork Waiting for Diecut Waiting for Mockup Waiting for DTP Waiti…" at bounding box center [267, 161] width 80 height 9
select select "dtp_waiting_for_check"
click at [227, 157] on select "Waiting for Artwork Waiting for Diecut Waiting for Mockup Waiting for DTP Waiti…" at bounding box center [267, 161] width 80 height 9
click at [205, 195] on td "Warehouse" at bounding box center [169, 201] width 113 height 20
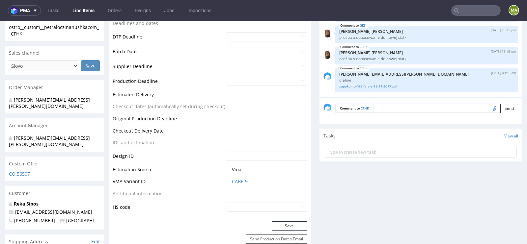
scroll to position [256, 0]
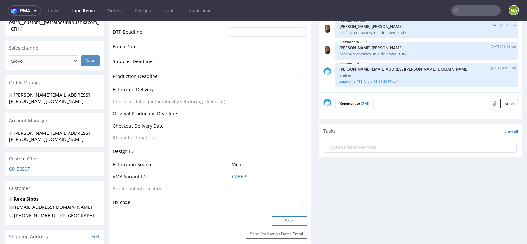
click at [289, 215] on form "Production Production Status Waiting for Artwork Waiting for Diecut Waiting for…" at bounding box center [210, 65] width 202 height 366
click at [289, 217] on button "Save" at bounding box center [290, 221] width 36 height 9
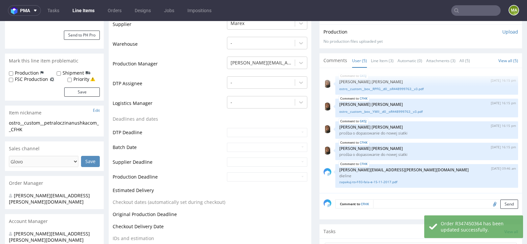
scroll to position [0, 0]
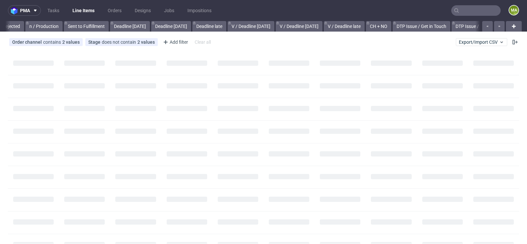
click at [468, 15] on input "text" at bounding box center [475, 10] width 49 height 11
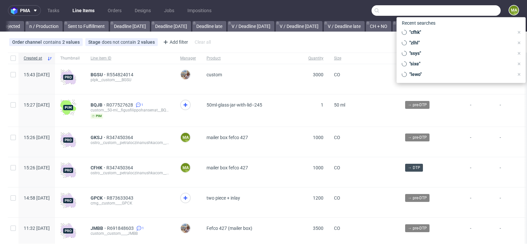
scroll to position [0, 744]
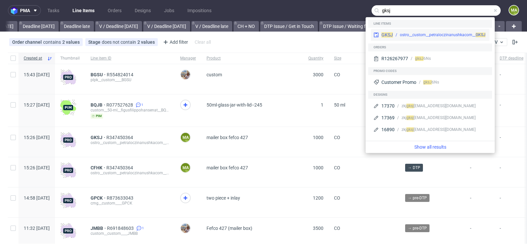
type input "gksj"
click at [414, 36] on div "ostro__custom__petraloczinanushkacom__ GKSJ" at bounding box center [443, 35] width 86 height 6
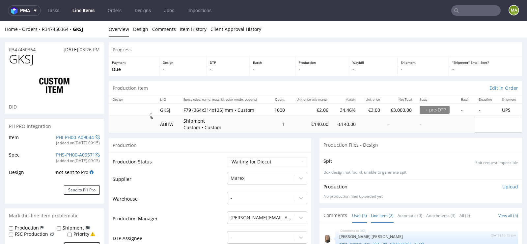
click at [374, 211] on link "Line Item (2)" at bounding box center [382, 216] width 23 height 14
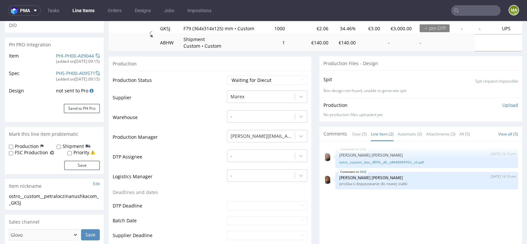
scroll to position [145, 0]
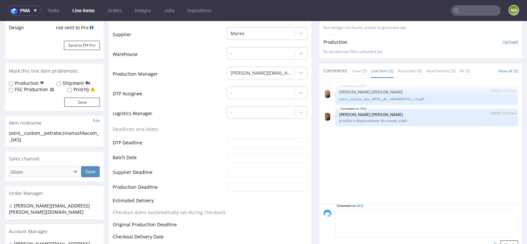
click at [393, 215] on textarea at bounding box center [426, 224] width 183 height 28
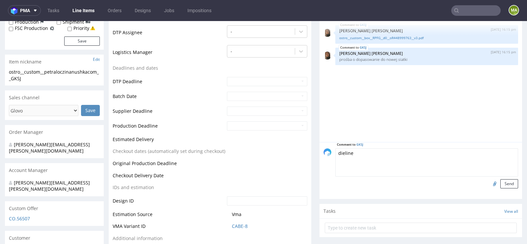
scroll to position [221, 0]
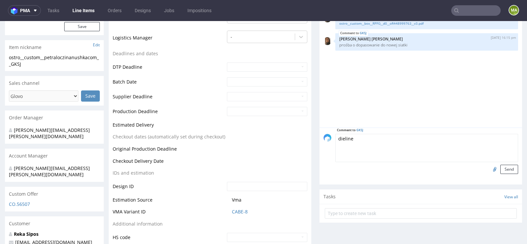
type textarea "dieline"
click at [489, 170] on input "file" at bounding box center [493, 169] width 9 height 9
type input "C:\fakepath\zapakuj-to-f-79-jed-uzytek-fala-e-342x308x121.pdf"
click at [508, 166] on button "Send" at bounding box center [509, 169] width 18 height 9
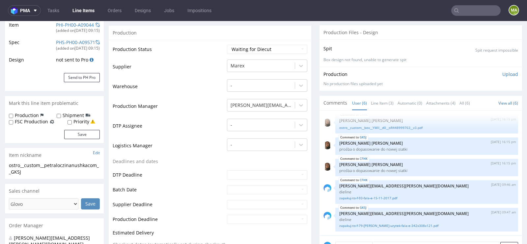
scroll to position [113, 0]
click at [255, 48] on select "Waiting for Artwork Waiting for Diecut Waiting for Mockup Waiting for DTP Waiti…" at bounding box center [267, 48] width 80 height 9
select select "dtp_waiting_for_check"
click at [227, 44] on select "Waiting for Artwork Waiting for Diecut Waiting for Mockup Waiting for DTP Waiti…" at bounding box center [267, 48] width 80 height 9
click at [188, 108] on td "Production Manager" at bounding box center [169, 108] width 113 height 20
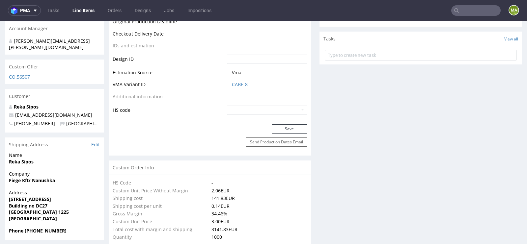
scroll to position [379, 0]
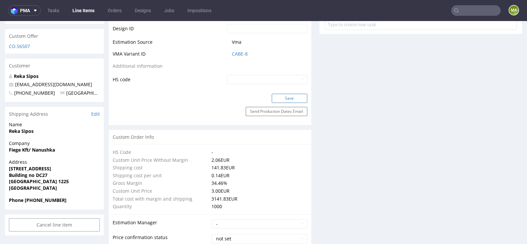
click at [276, 94] on button "Save" at bounding box center [290, 98] width 36 height 9
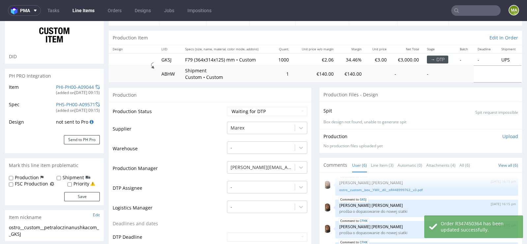
scroll to position [0, 0]
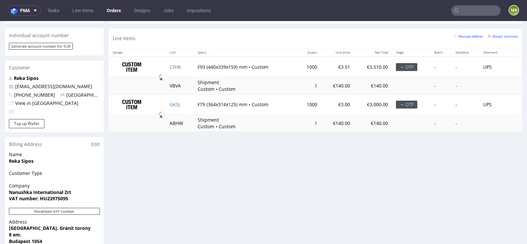
scroll to position [307, 0]
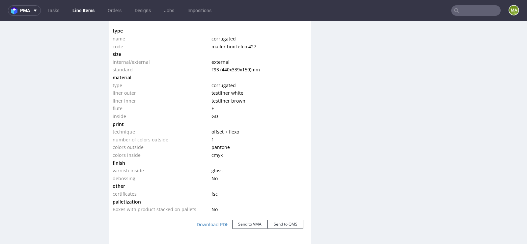
scroll to position [649, 0]
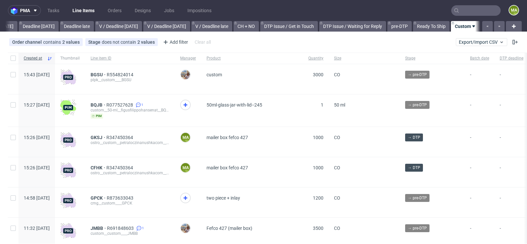
scroll to position [0, 744]
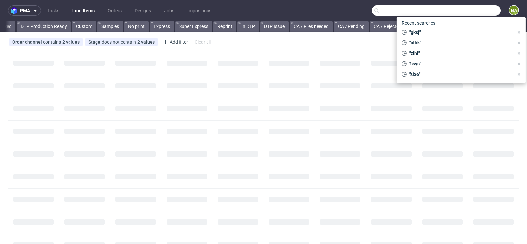
click at [473, 7] on input "text" at bounding box center [435, 10] width 129 height 11
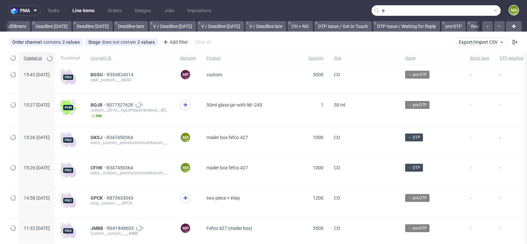
scroll to position [0, 744]
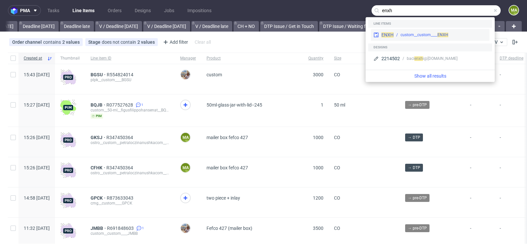
type input "enxh"
click at [388, 31] on div "ENXH custom__custom____ ENXH" at bounding box center [430, 35] width 118 height 12
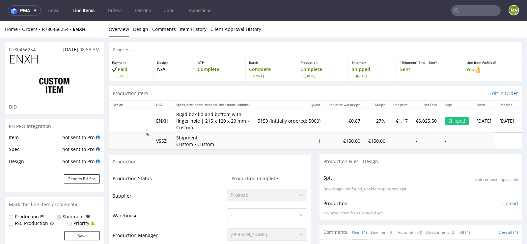
select select "in_progress"
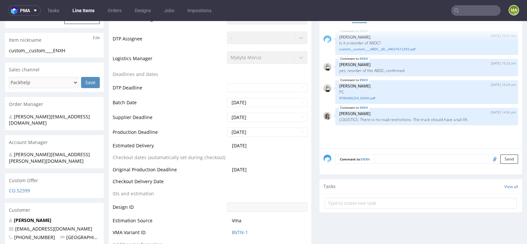
scroll to position [224, 0]
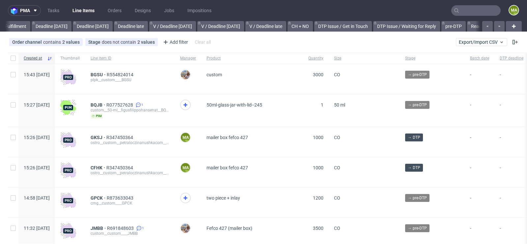
scroll to position [0, 744]
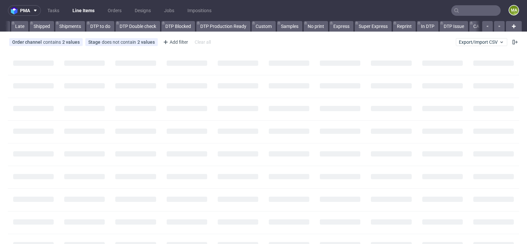
scroll to position [0, 479]
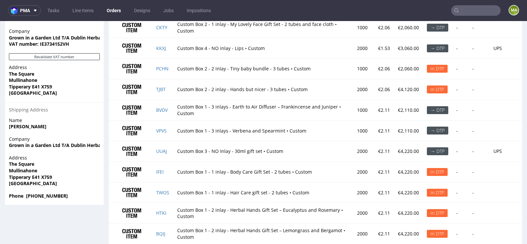
scroll to position [499, 0]
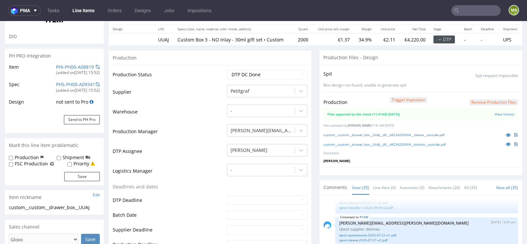
scroll to position [111, 0]
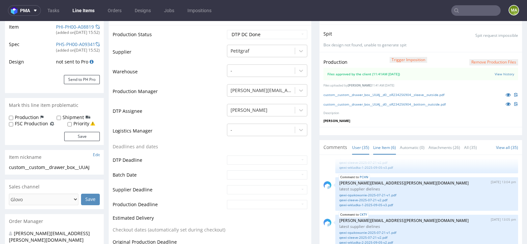
click at [381, 150] on link "Line Item (6)" at bounding box center [384, 148] width 23 height 14
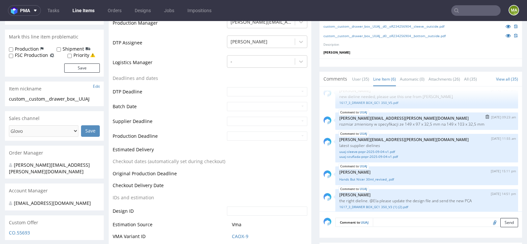
scroll to position [47, 0]
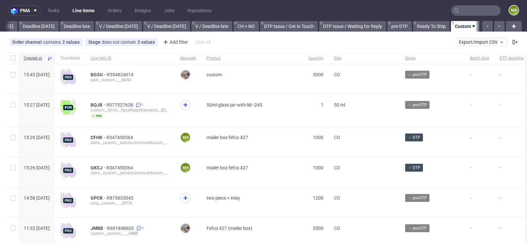
scroll to position [0, 744]
click at [134, 137] on span "R347450364" at bounding box center [120, 137] width 28 height 5
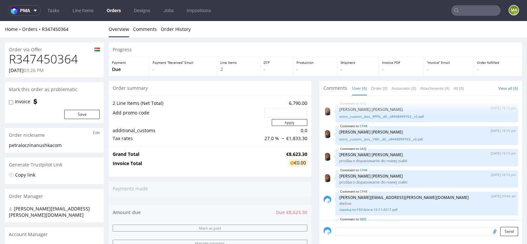
scroll to position [26, 0]
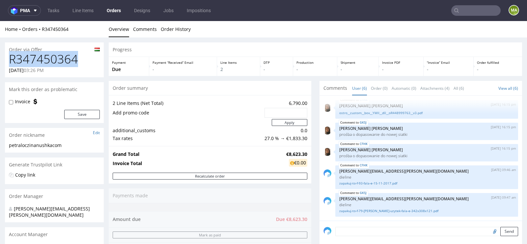
drag, startPoint x: 80, startPoint y: 58, endPoint x: 0, endPoint y: 58, distance: 80.0
copy h1 "R347450364"
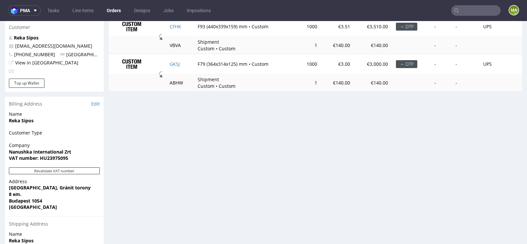
scroll to position [350, 0]
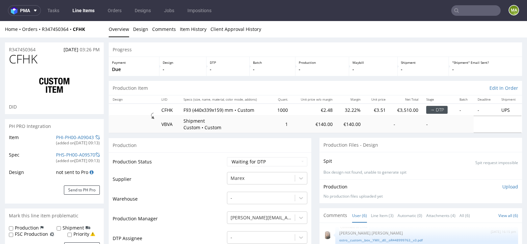
click at [24, 55] on span "CFHK" at bounding box center [23, 59] width 29 height 13
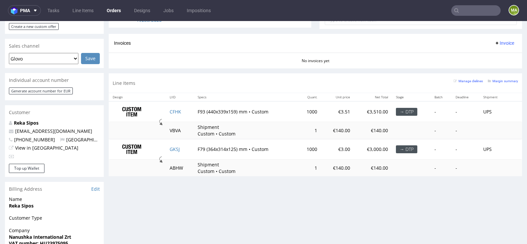
scroll to position [272, 0]
click at [510, 79] on small "Margin summary" at bounding box center [502, 81] width 30 height 4
click at [179, 105] on td "CFHK" at bounding box center [180, 111] width 28 height 21
click at [177, 106] on td "CFHK" at bounding box center [180, 111] width 28 height 21
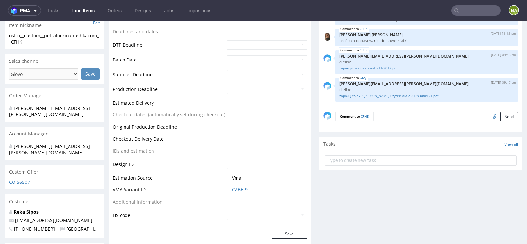
scroll to position [268, 0]
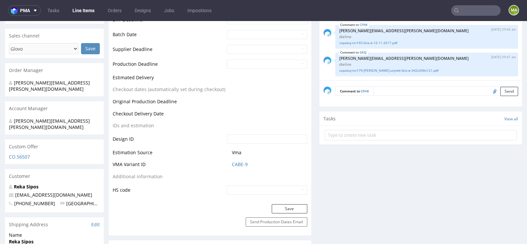
click at [240, 161] on td "CABE-9" at bounding box center [266, 167] width 82 height 12
click at [235, 164] on link "CABE-9" at bounding box center [240, 164] width 16 height 7
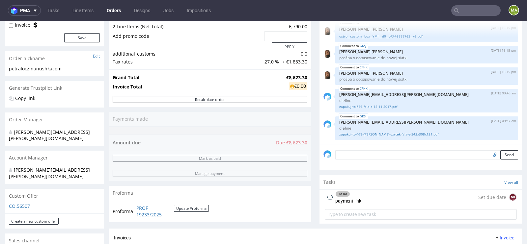
scroll to position [190, 0]
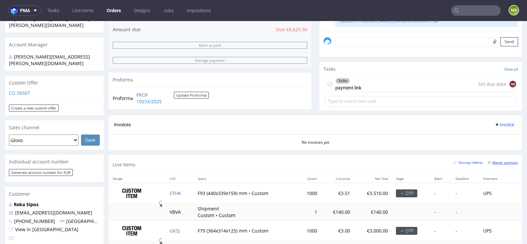
click at [506, 162] on small "Margin summary" at bounding box center [502, 163] width 30 height 4
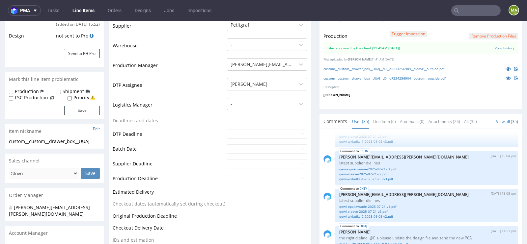
scroll to position [159, 0]
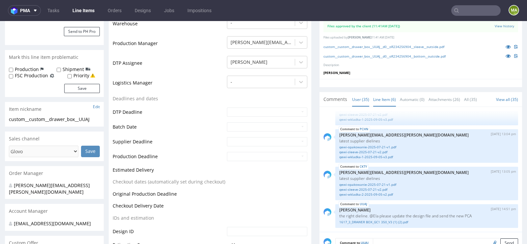
click at [386, 98] on link "Line Item (6)" at bounding box center [384, 99] width 23 height 14
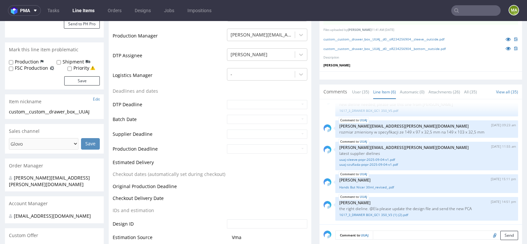
scroll to position [170, 0]
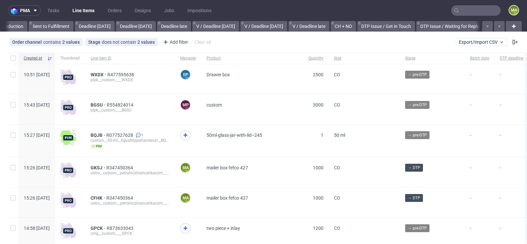
scroll to position [0, 744]
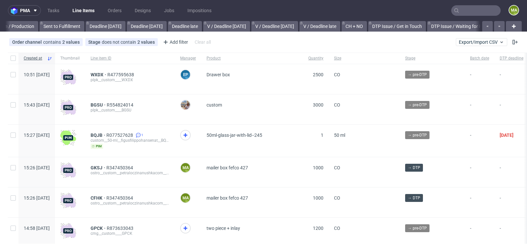
scroll to position [0, 744]
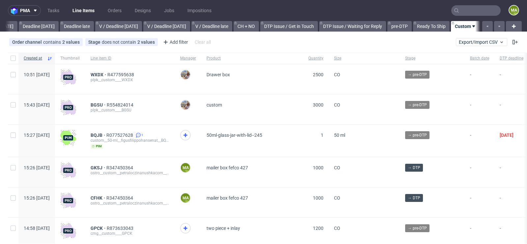
scroll to position [0, 744]
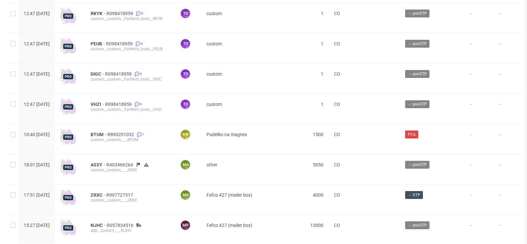
scroll to position [1352, 0]
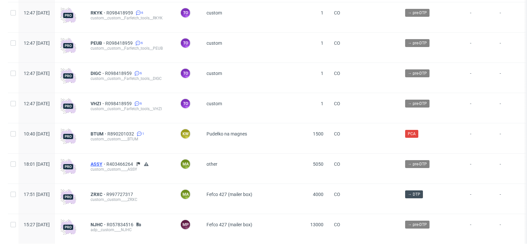
click at [106, 162] on span "ASSY" at bounding box center [99, 164] width 16 height 5
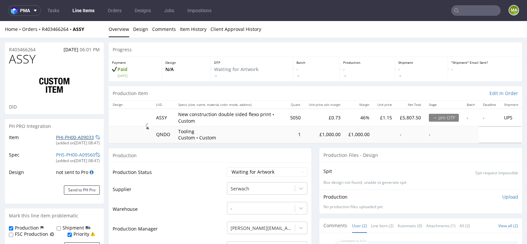
click at [57, 138] on link "PHI-PH00-A09033" at bounding box center [75, 137] width 38 height 6
